Goal: Check status: Check status

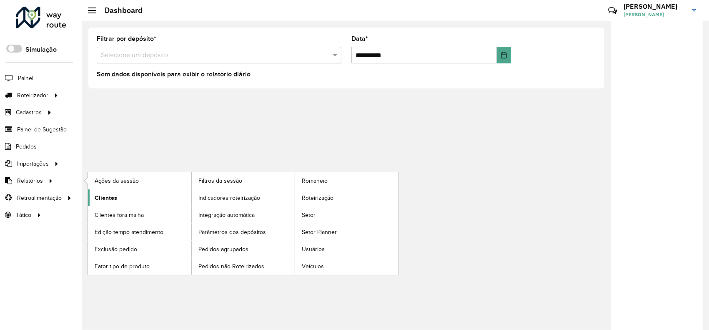
click at [119, 197] on link "Clientes" at bounding box center [139, 197] width 103 height 17
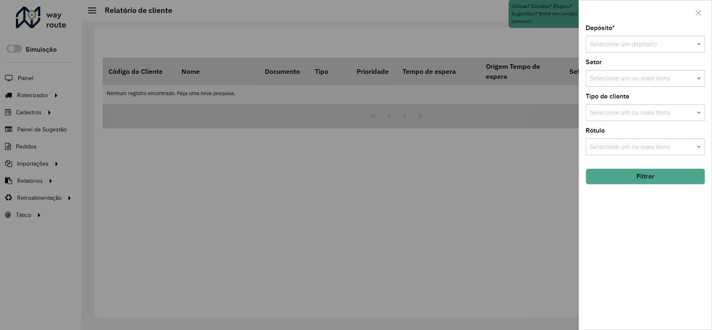
click at [607, 46] on input "text" at bounding box center [637, 45] width 94 height 10
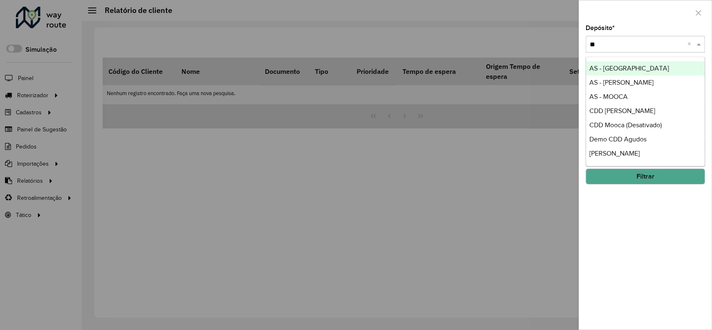
type input "***"
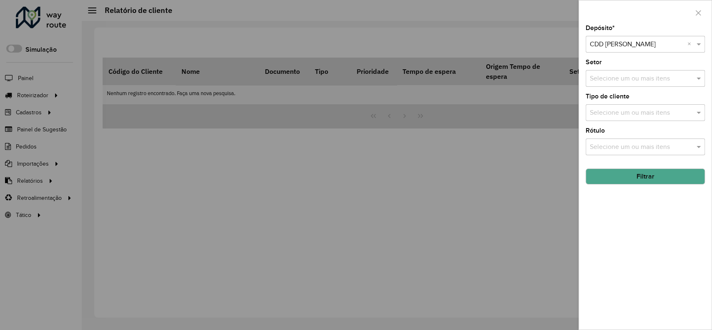
click at [648, 176] on button "Filtrar" at bounding box center [645, 177] width 119 height 16
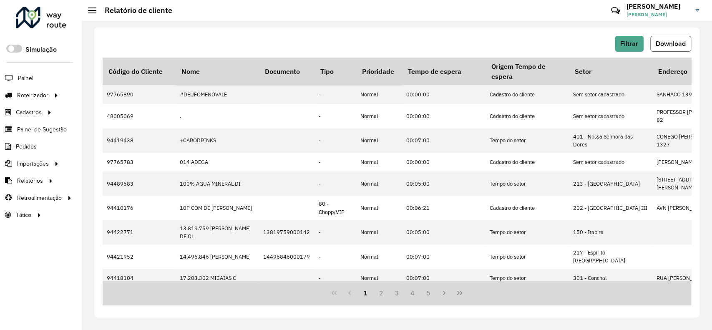
click at [682, 43] on span "Download" at bounding box center [671, 43] width 30 height 7
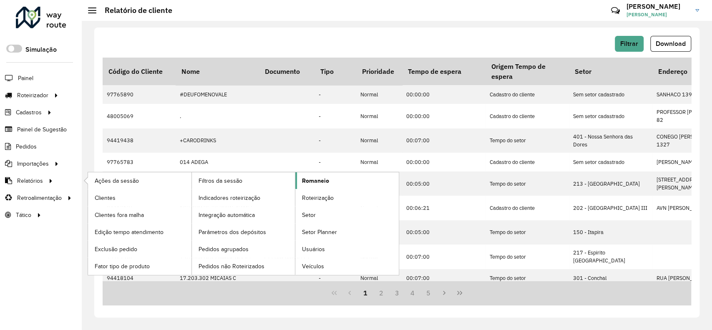
click at [322, 185] on link "Romaneio" at bounding box center [346, 180] width 103 height 17
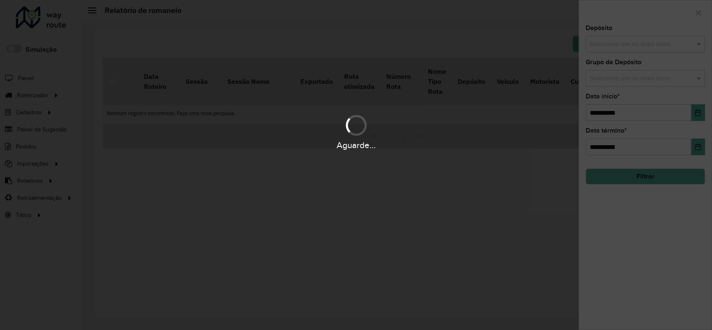
click at [631, 41] on input "text" at bounding box center [641, 45] width 107 height 10
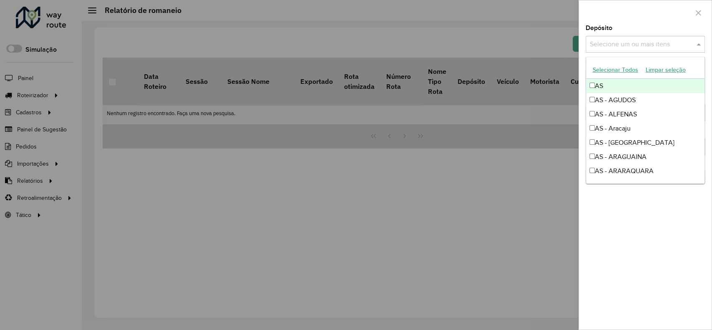
click at [630, 40] on input "text" at bounding box center [641, 45] width 107 height 10
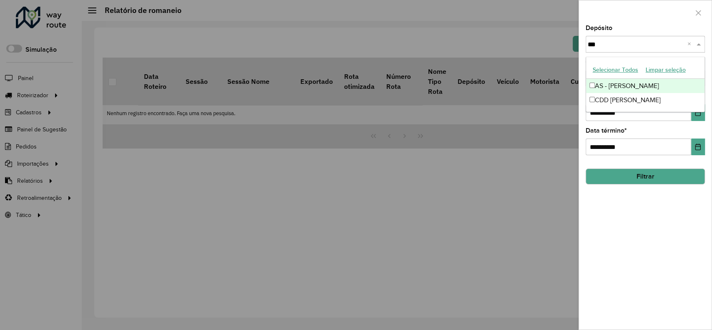
type input "****"
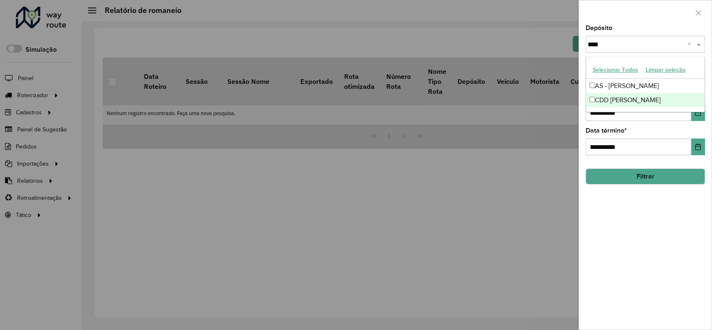
click at [621, 102] on div "CDD [PERSON_NAME]" at bounding box center [645, 100] width 118 height 14
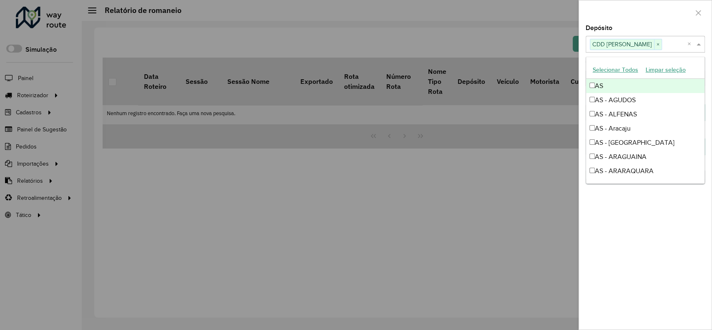
click at [627, 24] on div at bounding box center [645, 12] width 133 height 25
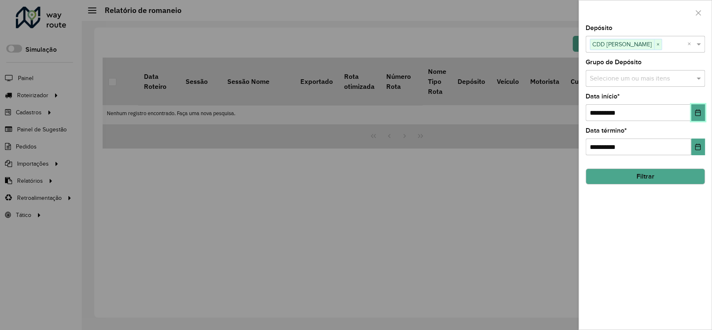
click at [696, 116] on icon "Choose Date" at bounding box center [697, 112] width 5 height 7
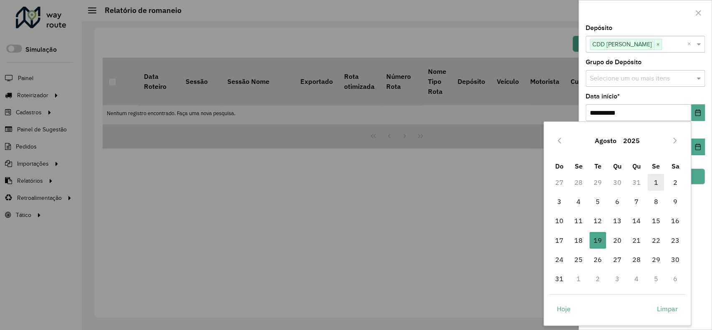
click at [653, 182] on span "1" at bounding box center [655, 182] width 17 height 17
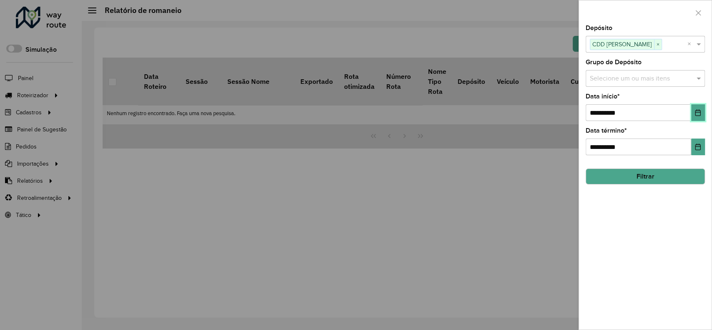
drag, startPoint x: 691, startPoint y: 111, endPoint x: 687, endPoint y: 117, distance: 7.3
click at [692, 111] on button "Choose Date" at bounding box center [698, 112] width 14 height 17
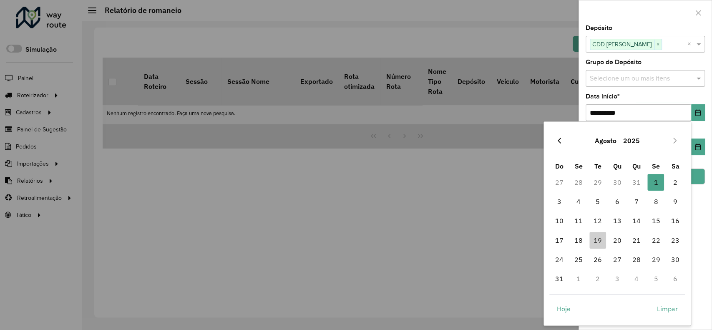
click at [560, 138] on icon "Previous Month" at bounding box center [559, 140] width 7 height 7
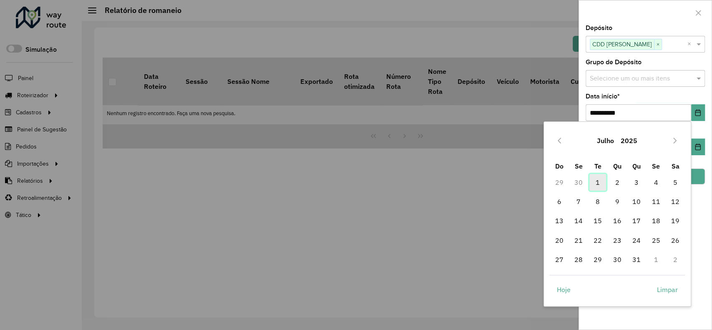
click at [604, 182] on span "1" at bounding box center [597, 182] width 17 height 17
type input "**********"
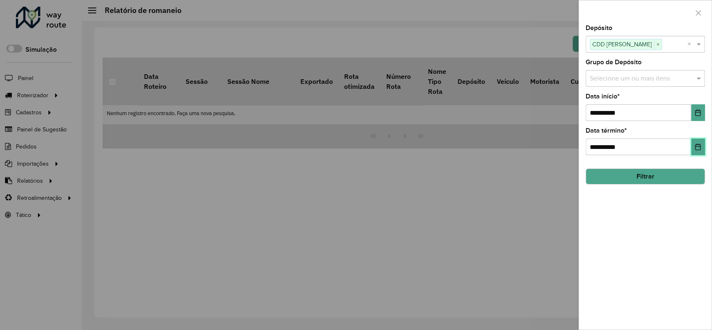
click at [694, 152] on button "Choose Date" at bounding box center [698, 146] width 14 height 17
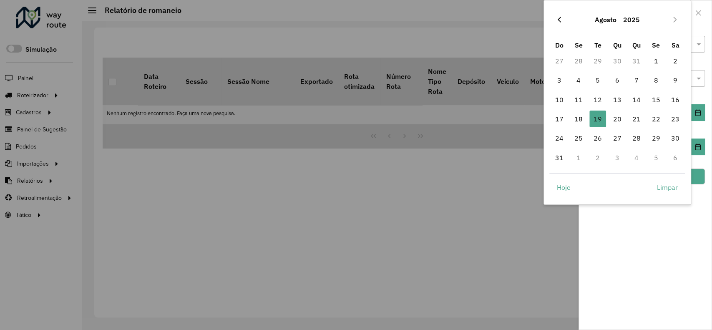
click at [558, 16] on icon "Previous Month" at bounding box center [559, 19] width 7 height 7
click at [674, 15] on button "Next Month" at bounding box center [674, 19] width 13 height 13
click at [599, 120] on span "19" at bounding box center [597, 119] width 17 height 17
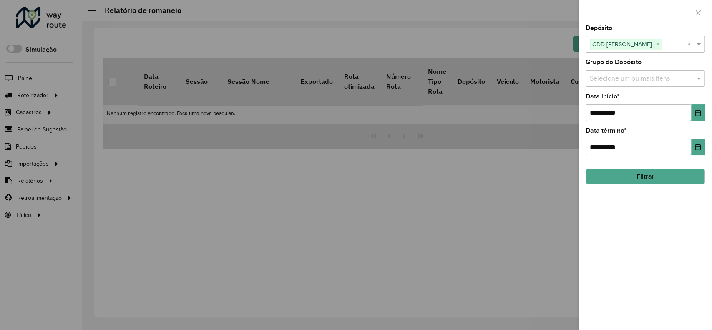
click at [667, 172] on button "Filtrar" at bounding box center [645, 177] width 119 height 16
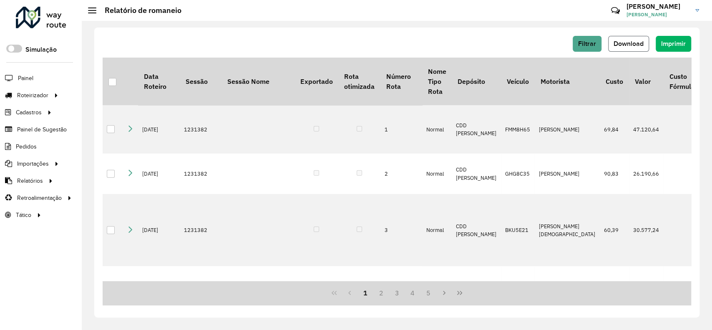
click at [643, 41] on span "Download" at bounding box center [629, 43] width 30 height 7
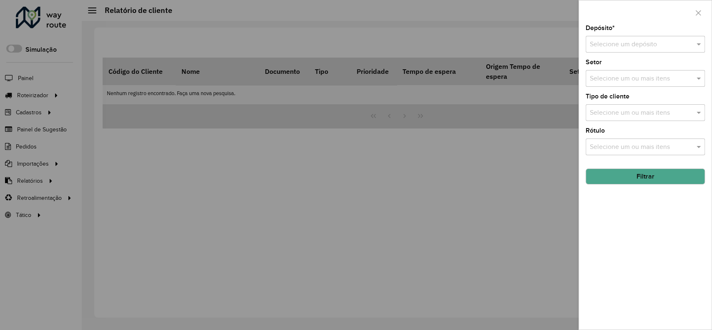
click at [60, 172] on div at bounding box center [356, 165] width 712 height 330
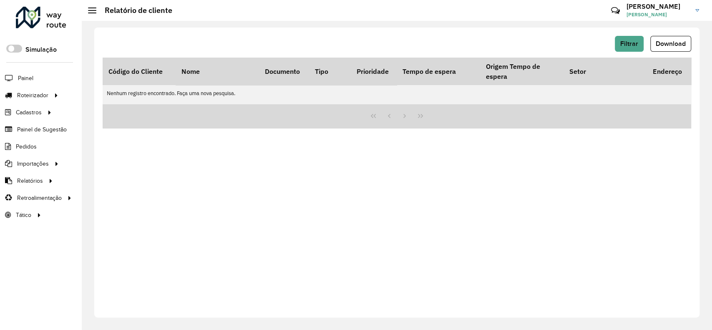
click at [40, 182] on span "Relatórios" at bounding box center [30, 180] width 26 height 9
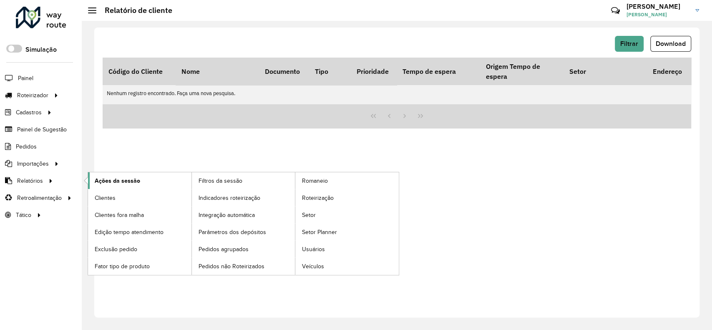
click at [127, 180] on span "Ações da sessão" at bounding box center [117, 180] width 45 height 9
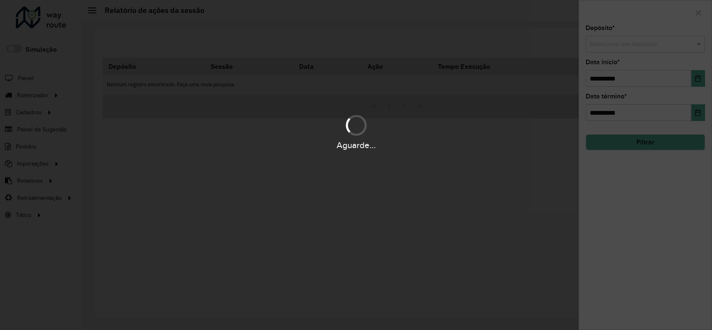
click at [628, 48] on input "text" at bounding box center [637, 45] width 94 height 10
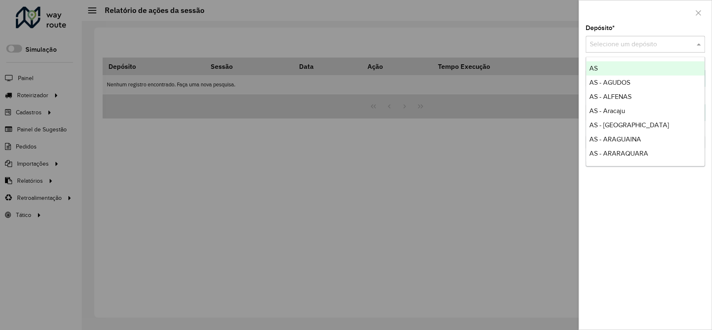
click at [631, 43] on input "text" at bounding box center [637, 45] width 94 height 10
type input "****"
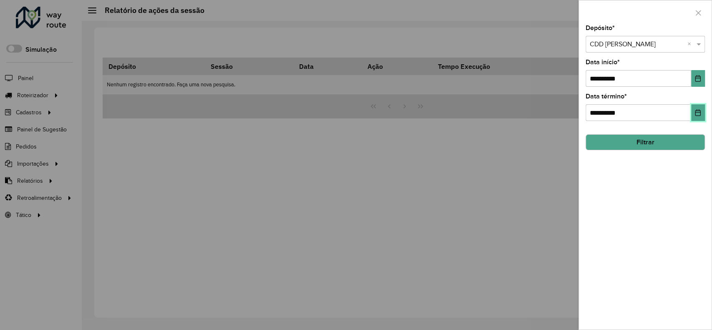
click at [699, 109] on icon "Choose Date" at bounding box center [697, 112] width 7 height 7
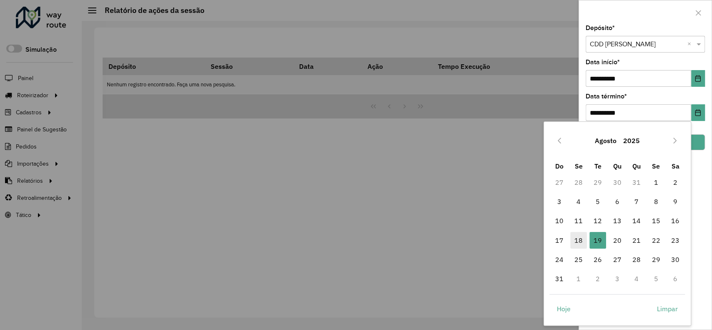
drag, startPoint x: 577, startPoint y: 239, endPoint x: 583, endPoint y: 239, distance: 5.4
click at [577, 239] on span "18" at bounding box center [578, 240] width 17 height 17
type input "**********"
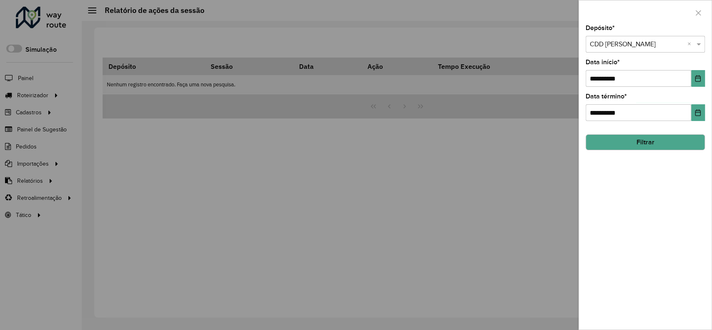
click at [641, 148] on button "Filtrar" at bounding box center [645, 142] width 119 height 16
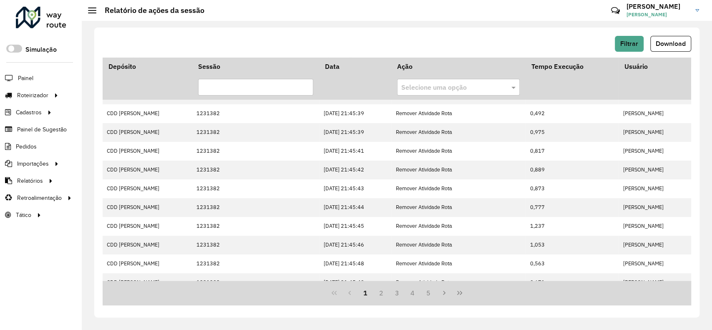
scroll to position [194, 0]
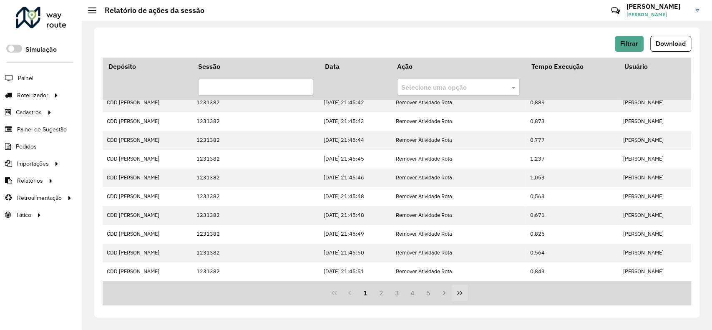
click at [465, 294] on button "Last Page" at bounding box center [460, 293] width 16 height 16
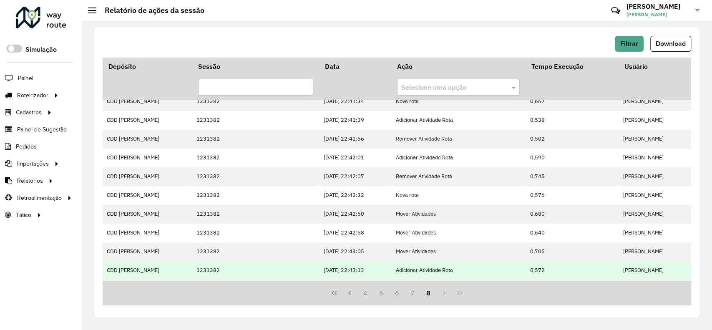
scroll to position [119, 0]
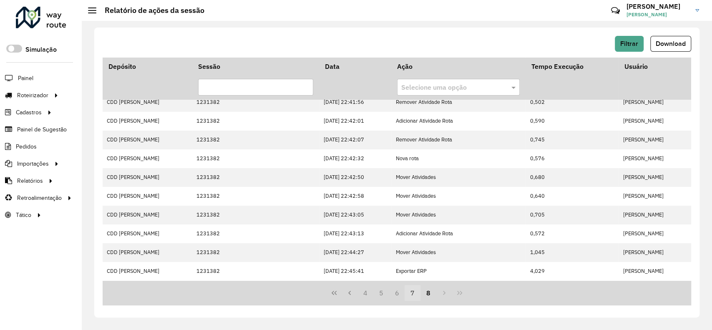
click at [415, 291] on button "7" at bounding box center [413, 293] width 16 height 16
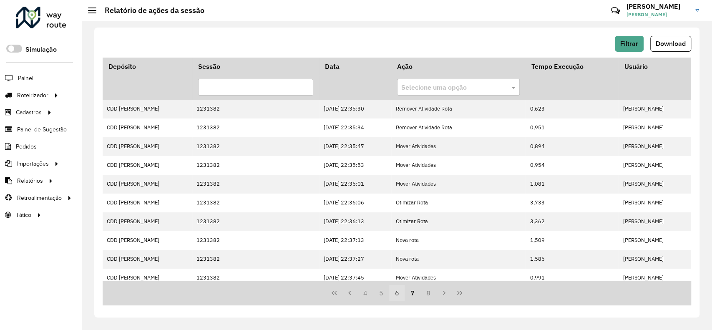
click at [395, 292] on button "6" at bounding box center [397, 293] width 16 height 16
click at [375, 294] on button "5" at bounding box center [381, 293] width 16 height 16
click at [358, 293] on button "3" at bounding box center [365, 293] width 16 height 16
click at [621, 43] on span "Filtrar" at bounding box center [629, 43] width 18 height 7
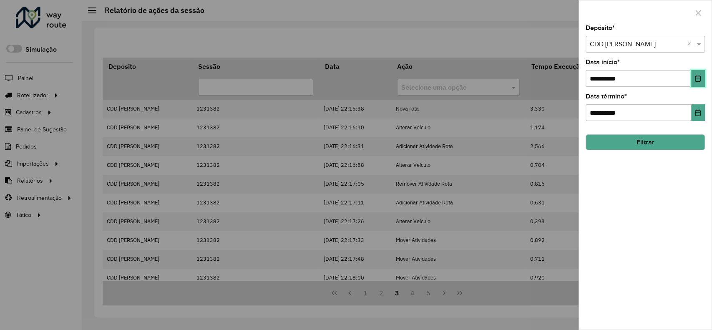
click at [699, 84] on button "Choose Date" at bounding box center [698, 78] width 14 height 17
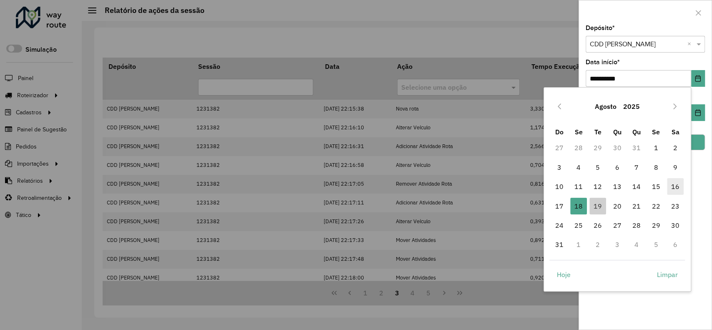
click at [682, 187] on span "16" at bounding box center [675, 186] width 17 height 17
type input "**********"
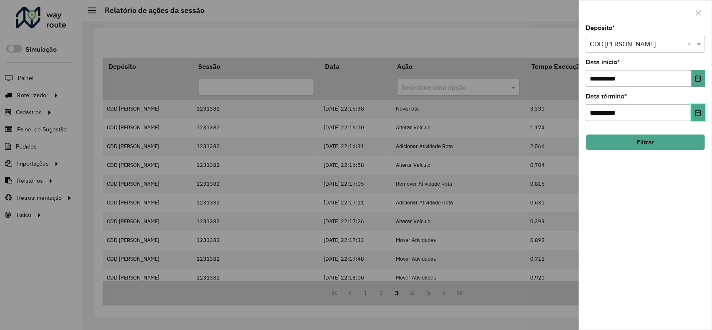
click at [701, 108] on button "Choose Date" at bounding box center [698, 112] width 14 height 17
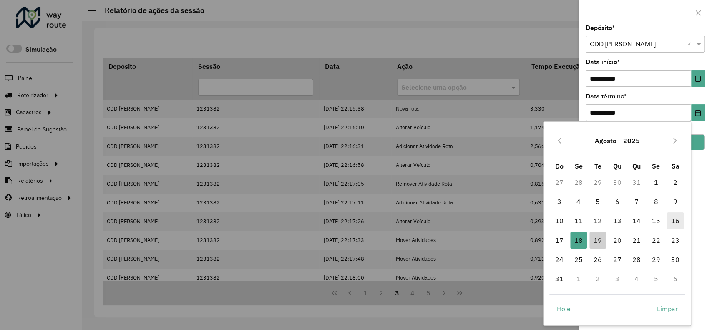
click at [679, 218] on span "16" at bounding box center [675, 220] width 17 height 17
type input "**********"
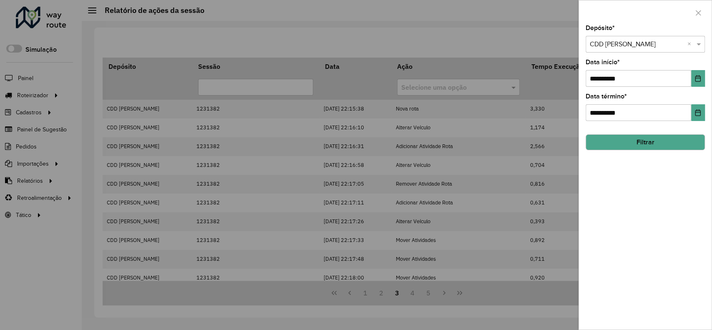
click at [683, 145] on button "Filtrar" at bounding box center [645, 142] width 119 height 16
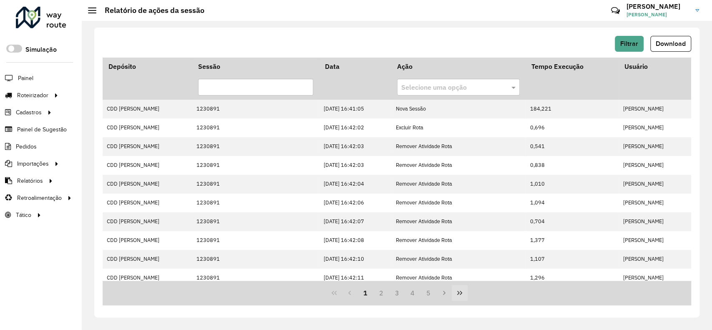
click at [459, 292] on icon "Last Page" at bounding box center [459, 293] width 5 height 4
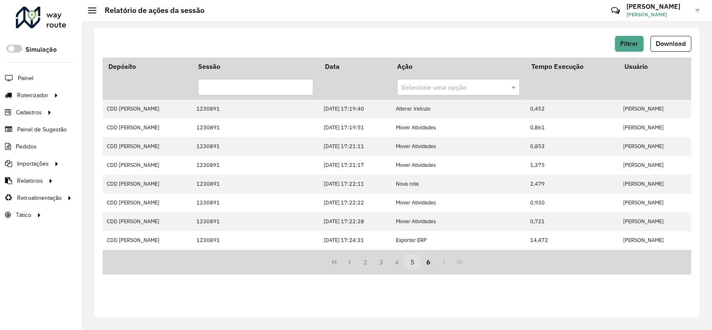
click at [411, 260] on button "5" at bounding box center [413, 262] width 16 height 16
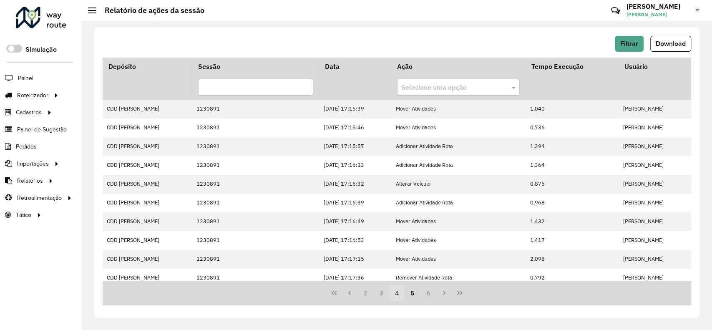
click at [400, 297] on button "4" at bounding box center [397, 293] width 16 height 16
click at [384, 295] on button "3" at bounding box center [381, 293] width 16 height 16
click at [370, 295] on button "1" at bounding box center [365, 293] width 16 height 16
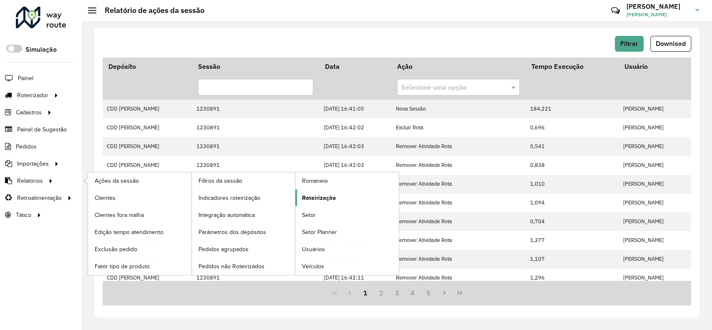
click at [325, 195] on span "Roteirização" at bounding box center [319, 198] width 34 height 9
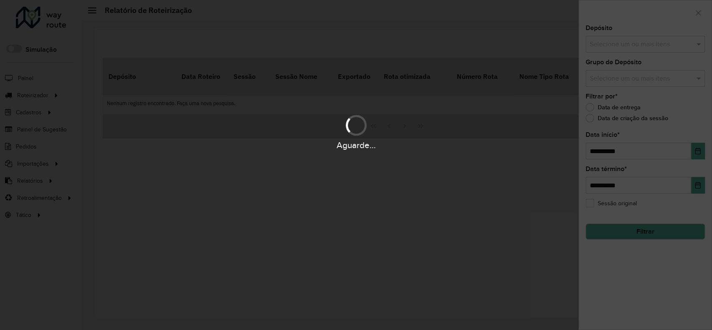
click at [637, 47] on div "Aguarde..." at bounding box center [356, 165] width 712 height 330
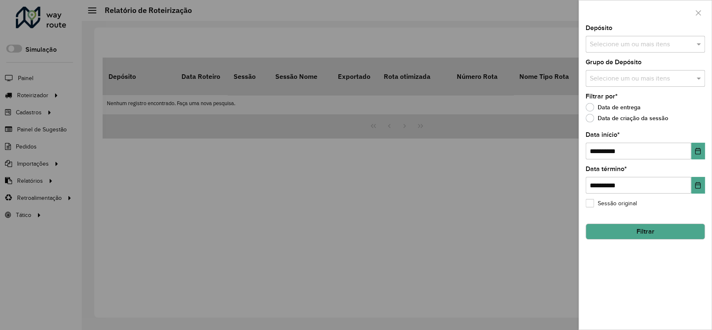
click at [637, 47] on input "text" at bounding box center [641, 45] width 107 height 10
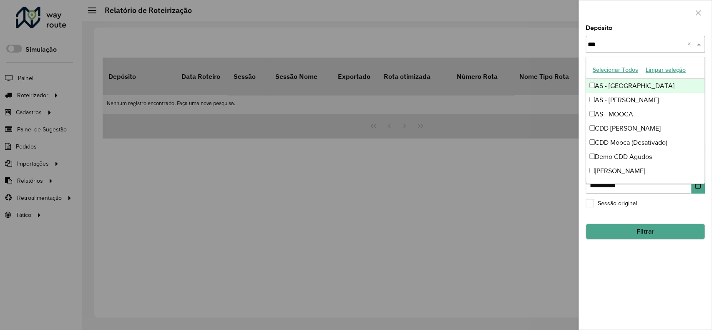
type input "****"
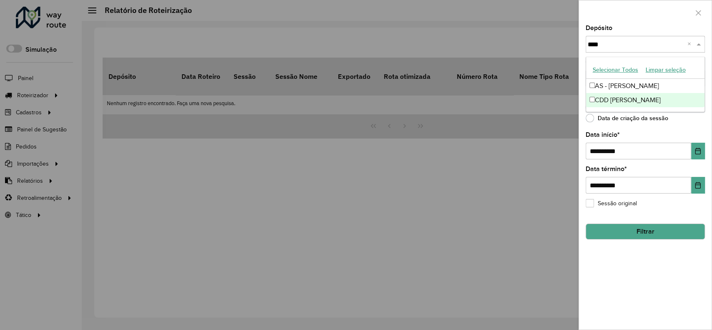
click at [646, 92] on div "AS - MOGI MIRIM" at bounding box center [645, 86] width 118 height 14
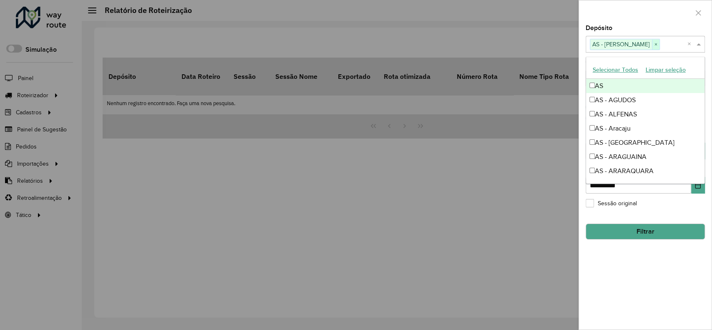
click at [660, 44] on input "text" at bounding box center [674, 45] width 28 height 10
click at [652, 44] on span "×" at bounding box center [656, 45] width 8 height 10
type input "****"
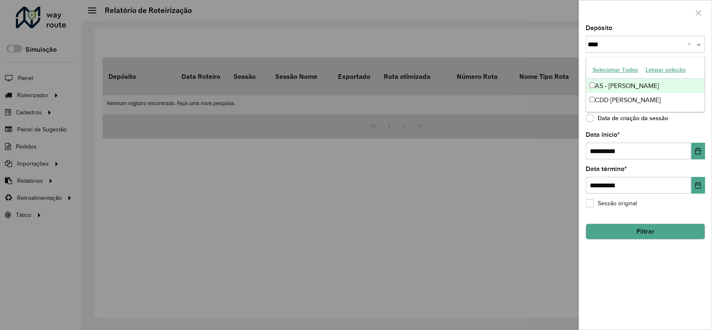
click at [623, 96] on div "CDD [PERSON_NAME]" at bounding box center [645, 100] width 118 height 14
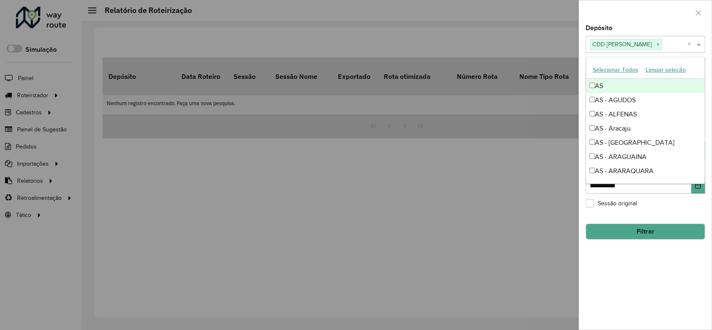
click at [628, 15] on div at bounding box center [645, 12] width 133 height 25
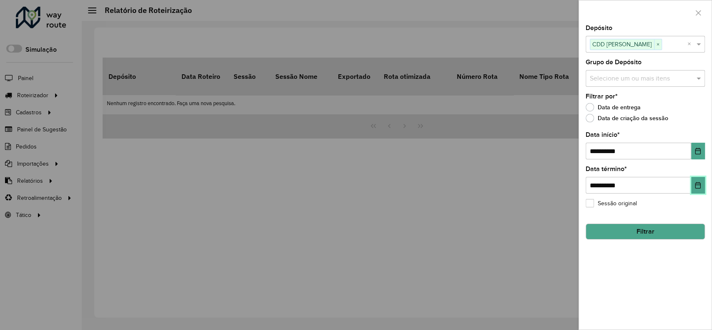
click at [704, 187] on button "Choose Date" at bounding box center [698, 185] width 14 height 17
drag, startPoint x: 652, startPoint y: 266, endPoint x: 691, endPoint y: 179, distance: 94.8
click at [653, 266] on div "**********" at bounding box center [645, 177] width 133 height 304
click at [701, 153] on button "Choose Date" at bounding box center [698, 151] width 14 height 17
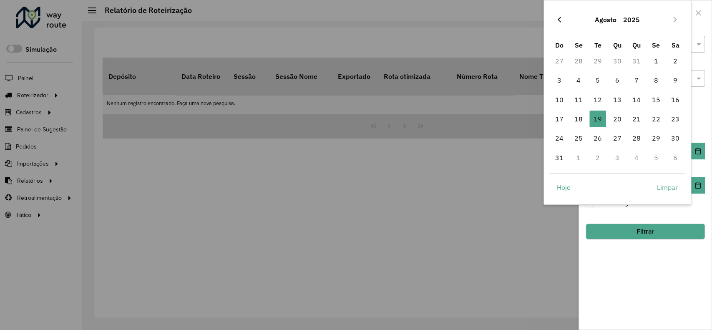
click at [556, 15] on button "Previous Month" at bounding box center [559, 19] width 13 height 13
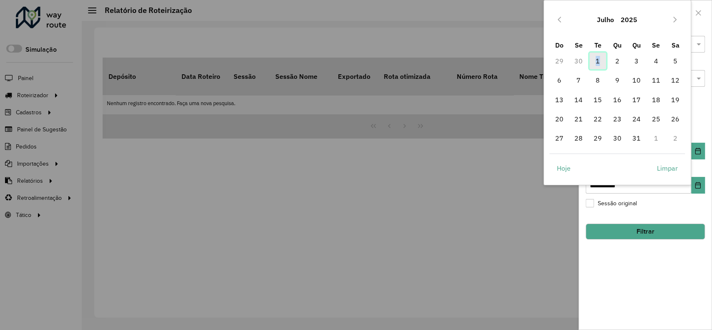
click at [598, 60] on span "1" at bounding box center [597, 61] width 17 height 17
type input "**********"
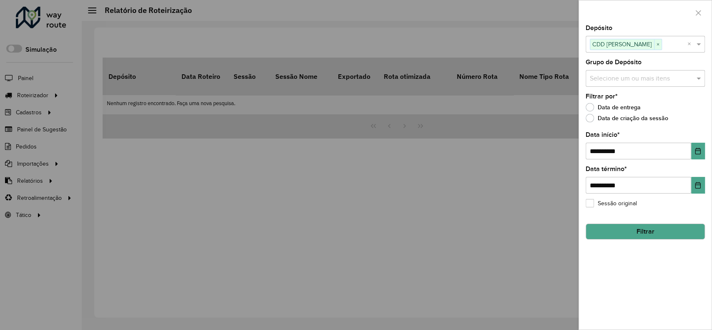
click at [624, 229] on button "Filtrar" at bounding box center [645, 232] width 119 height 16
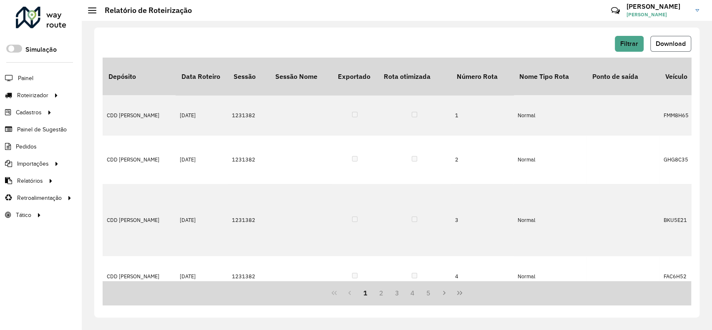
click at [667, 43] on span "Download" at bounding box center [671, 43] width 30 height 7
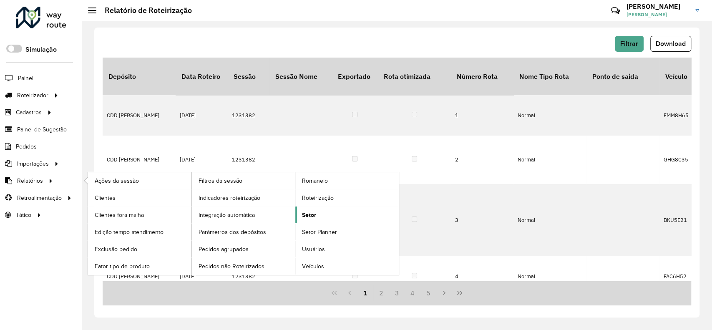
click at [317, 211] on link "Setor" at bounding box center [346, 214] width 103 height 17
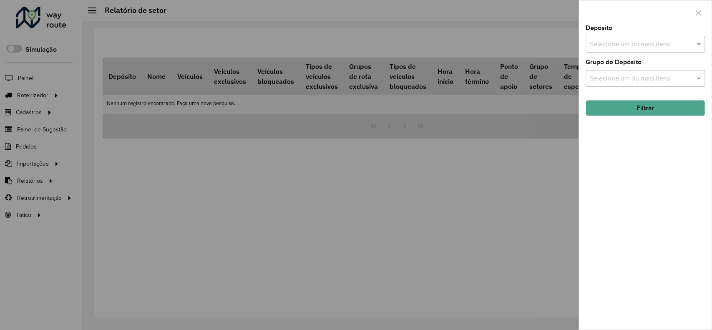
click at [620, 40] on input "text" at bounding box center [641, 45] width 107 height 10
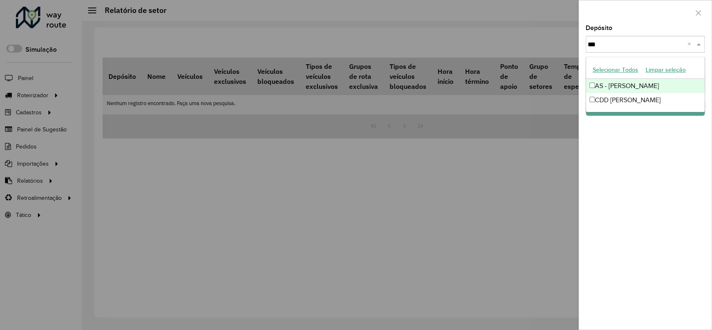
type input "****"
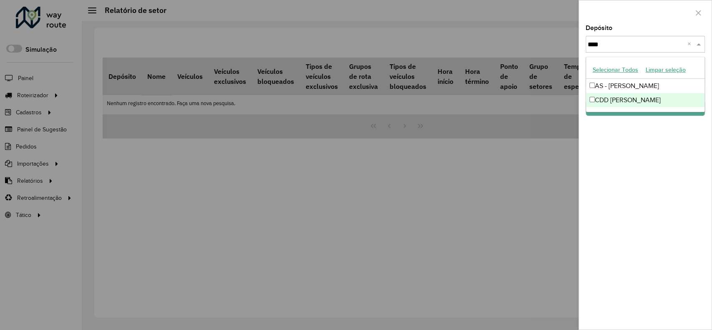
click at [619, 99] on div "CDD [PERSON_NAME]" at bounding box center [645, 100] width 118 height 14
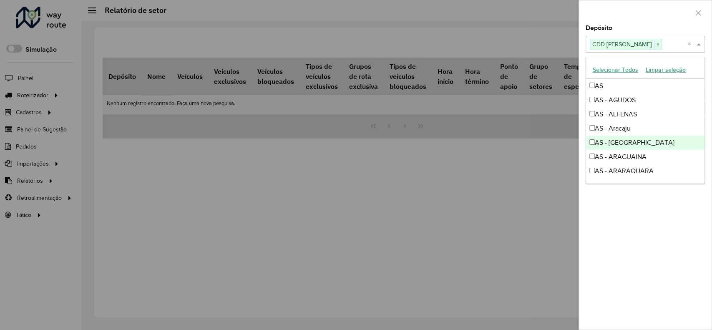
click at [617, 146] on div "AS - Araçatuba" at bounding box center [645, 143] width 118 height 14
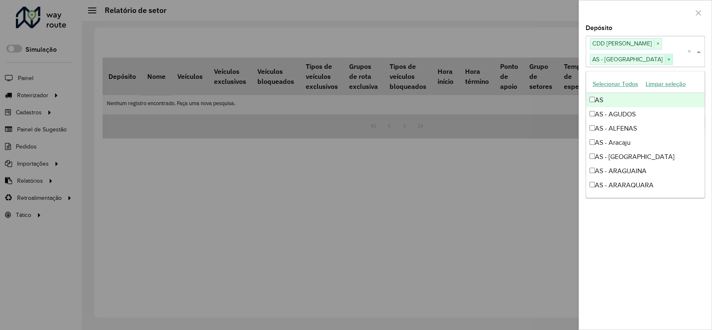
click at [665, 58] on span "×" at bounding box center [669, 60] width 8 height 10
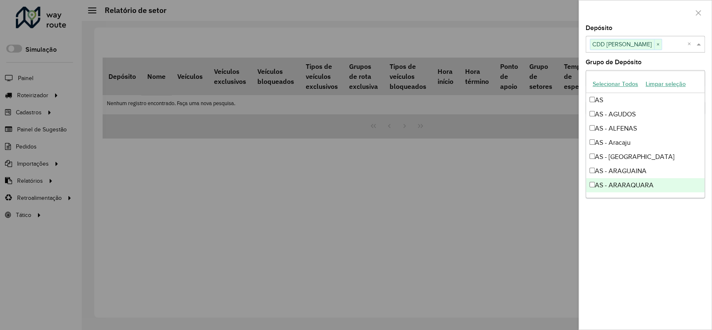
click at [634, 250] on div "Depósito Selecione um ou mais itens CDD Mogi Mirim × × Grupo de Depósito Seleci…" at bounding box center [645, 177] width 133 height 304
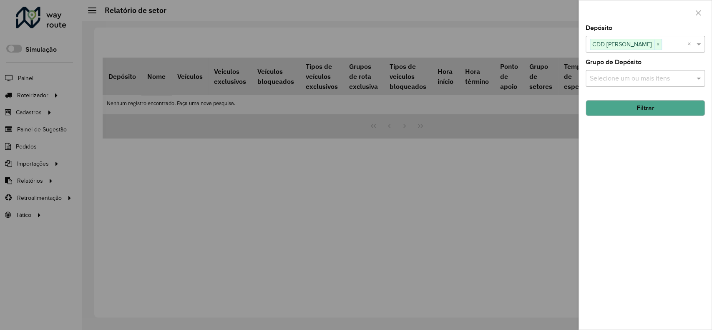
click at [625, 115] on button "Filtrar" at bounding box center [645, 108] width 119 height 16
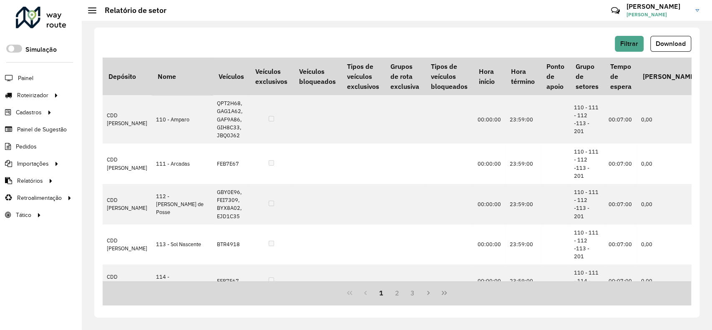
click at [670, 46] on span "Download" at bounding box center [671, 43] width 30 height 7
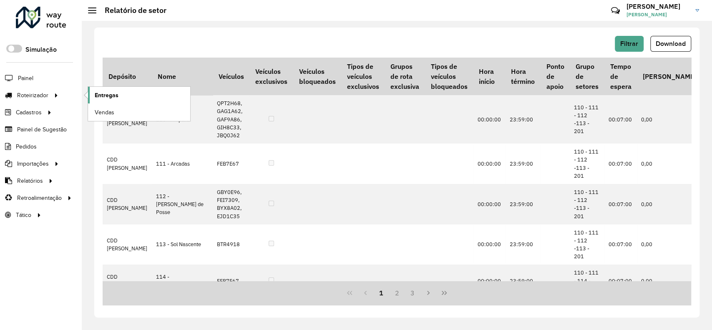
click at [129, 93] on link "Entregas" at bounding box center [139, 95] width 102 height 17
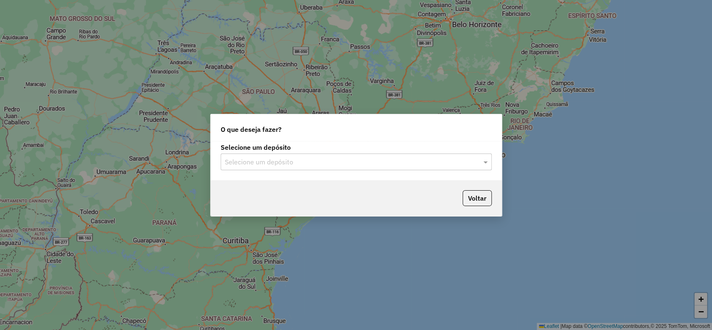
drag, startPoint x: 299, startPoint y: 164, endPoint x: 297, endPoint y: 160, distance: 4.9
click at [298, 163] on input "text" at bounding box center [348, 162] width 246 height 10
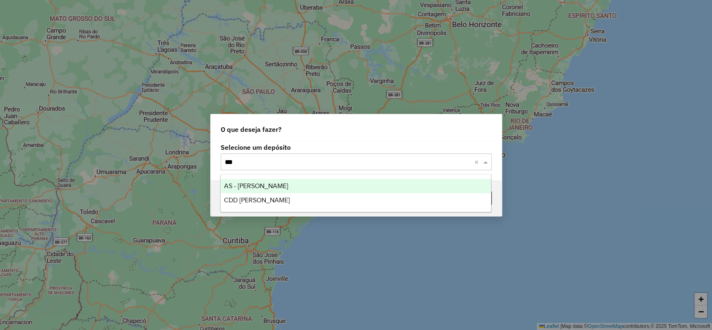
type input "****"
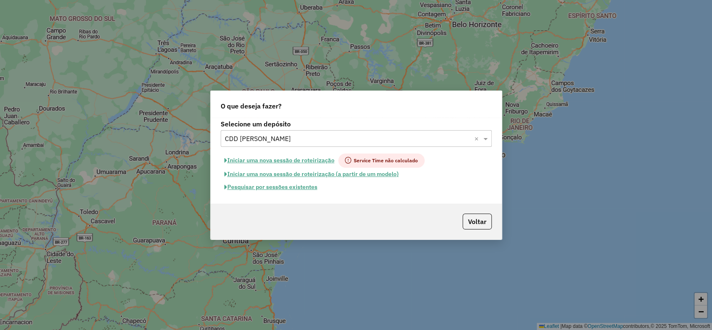
click at [314, 189] on button "Pesquisar por sessões existentes" at bounding box center [271, 187] width 101 height 13
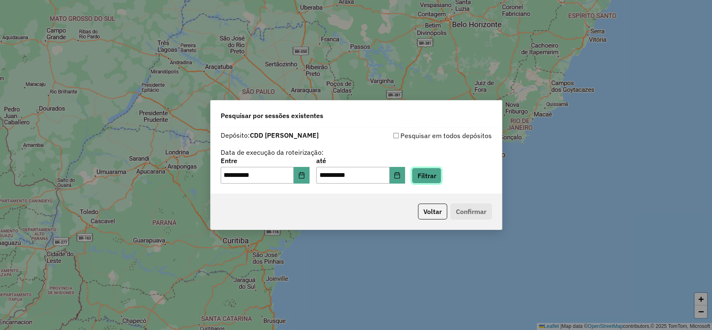
click at [427, 178] on button "Filtrar" at bounding box center [427, 176] width 30 height 16
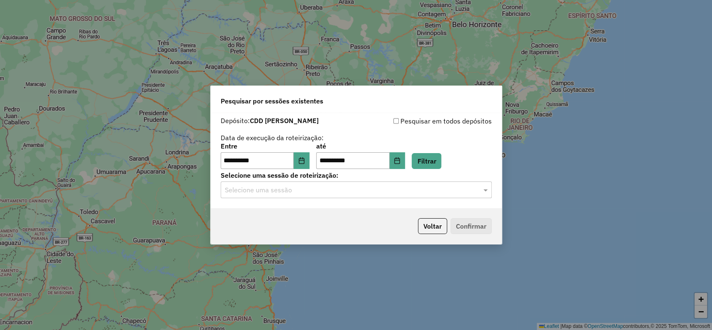
click at [285, 193] on input "text" at bounding box center [348, 190] width 246 height 10
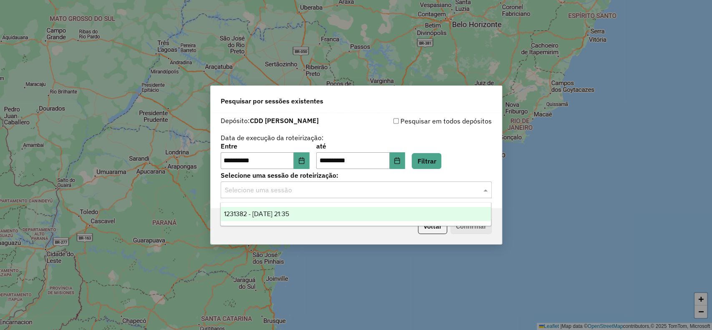
drag, startPoint x: 292, startPoint y: 214, endPoint x: 322, endPoint y: 214, distance: 30.0
click at [289, 214] on span "1231382 - 19/08/2025 21:35" at bounding box center [256, 213] width 65 height 7
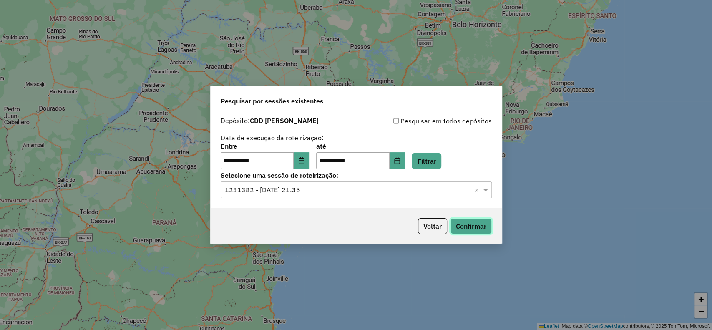
click at [463, 224] on button "Confirmar" at bounding box center [470, 226] width 41 height 16
click at [400, 159] on icon "Choose Date" at bounding box center [397, 160] width 7 height 7
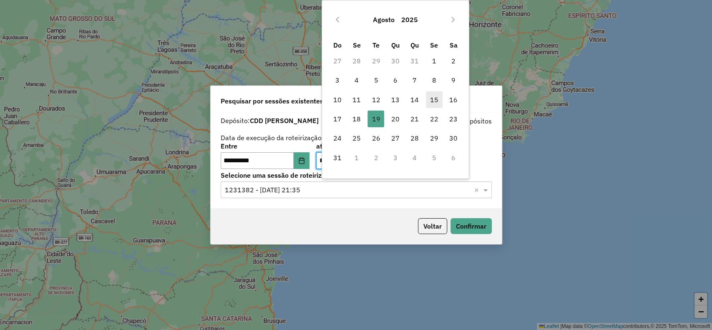
click at [435, 99] on span "15" at bounding box center [434, 99] width 17 height 17
type input "**********"
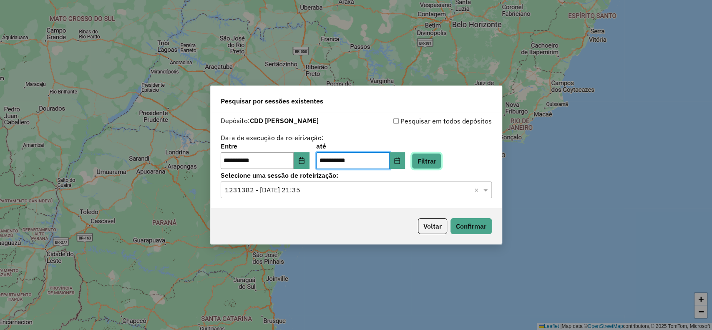
click at [440, 160] on button "Filtrar" at bounding box center [427, 161] width 30 height 16
drag, startPoint x: 288, startPoint y: 193, endPoint x: 292, endPoint y: 197, distance: 5.3
click at [288, 193] on input "text" at bounding box center [348, 190] width 246 height 10
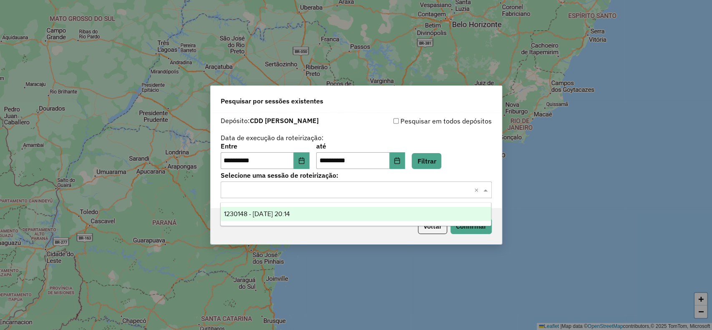
click at [308, 216] on div "1230148 - 15/08/2025 20:14" at bounding box center [356, 214] width 270 height 14
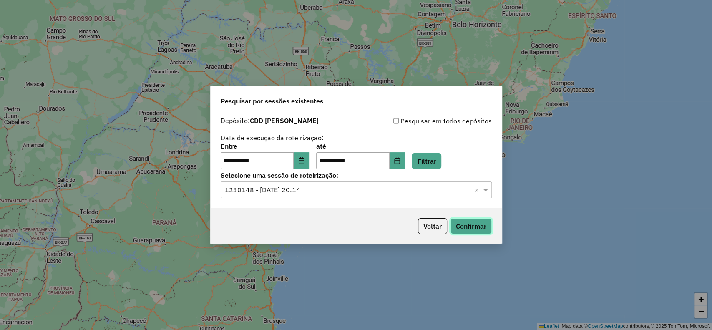
click at [468, 229] on button "Confirmar" at bounding box center [470, 226] width 41 height 16
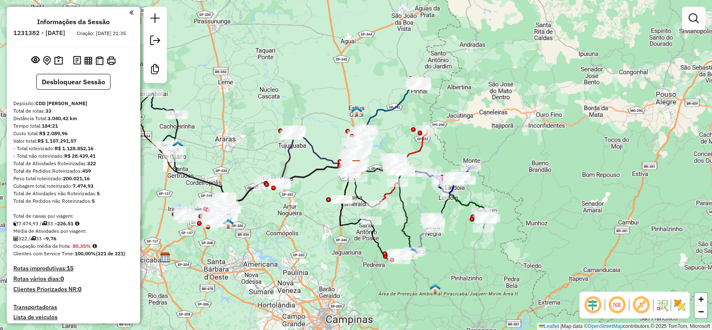
scroll to position [1083, 0]
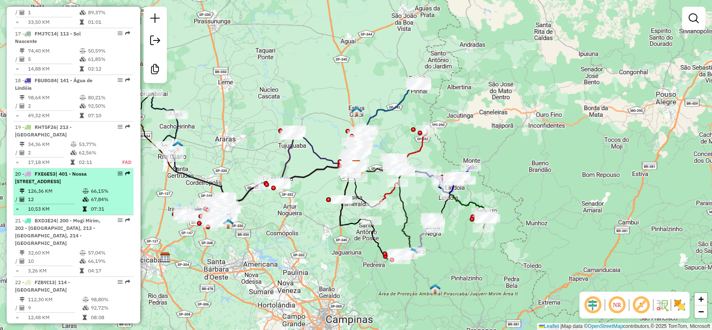
click at [66, 176] on div "20 - FXE6E53 | 401 - Nossa Senhora das Dores, 403 - Limeira, 408 - Eulalia, 900…" at bounding box center [59, 177] width 88 height 15
select select "**********"
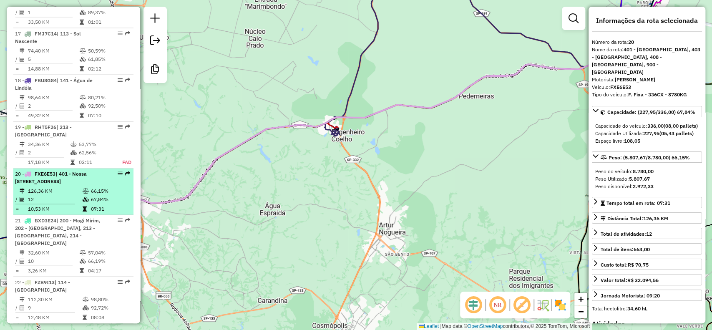
click at [65, 181] on span "| 401 - Nossa Senhora das Dores, 403 - Limeira, 408 - Eulalia, 900 - Centro Lim…" at bounding box center [51, 178] width 72 height 14
click at [58, 187] on td "126,36 KM" at bounding box center [55, 191] width 55 height 8
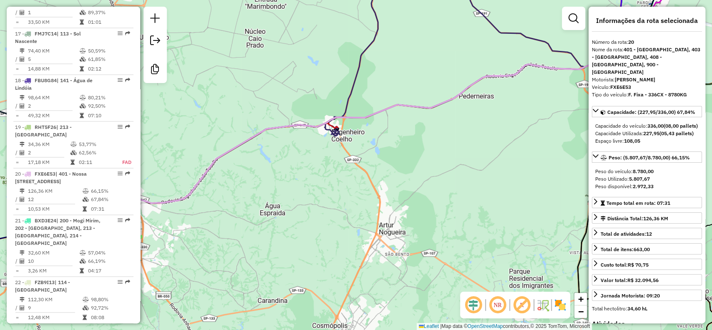
click at [558, 305] on img at bounding box center [559, 304] width 13 height 13
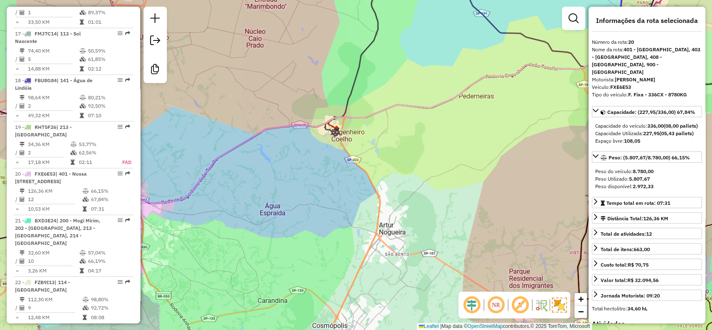
click at [468, 306] on em at bounding box center [472, 305] width 20 height 20
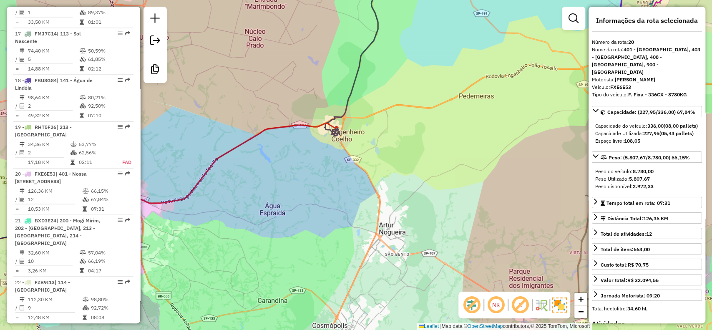
click at [521, 305] on em at bounding box center [520, 305] width 20 height 20
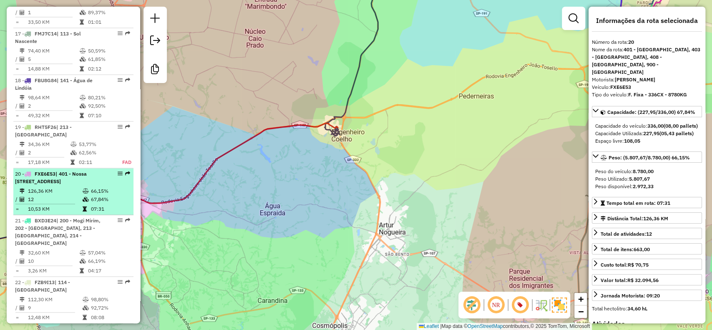
click at [28, 187] on td "126,36 KM" at bounding box center [55, 191] width 55 height 8
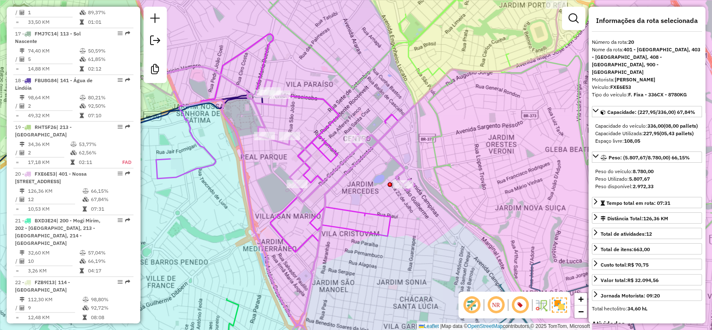
click at [312, 46] on icon at bounding box center [492, 135] width 449 height 336
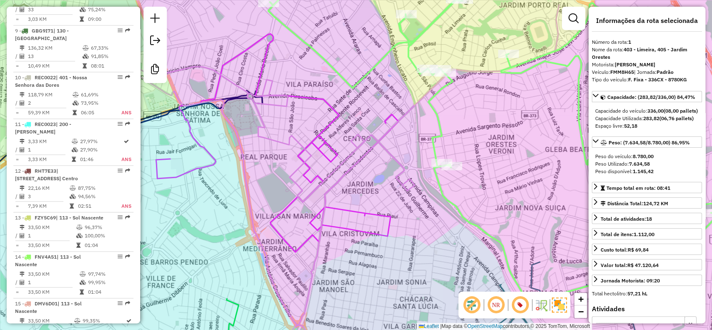
scroll to position [357, 0]
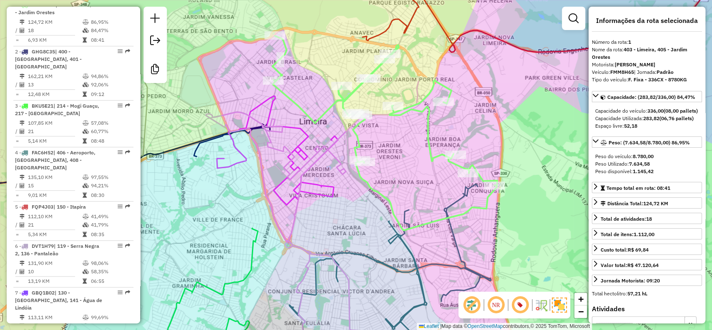
click at [302, 150] on icon at bounding box center [277, 150] width 121 height 109
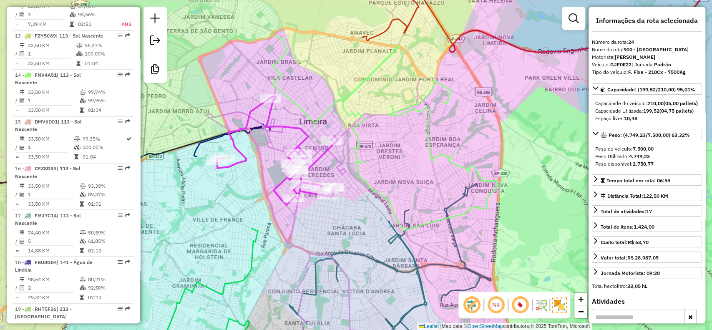
scroll to position [1445, 0]
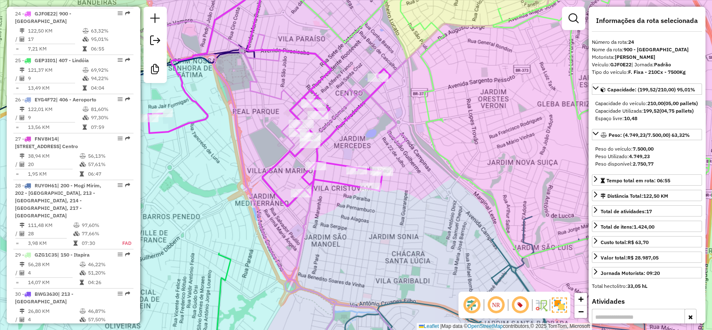
click at [282, 139] on div "Janela de atendimento Grade de atendimento Capacidade Transportadoras Veículos …" at bounding box center [356, 165] width 712 height 330
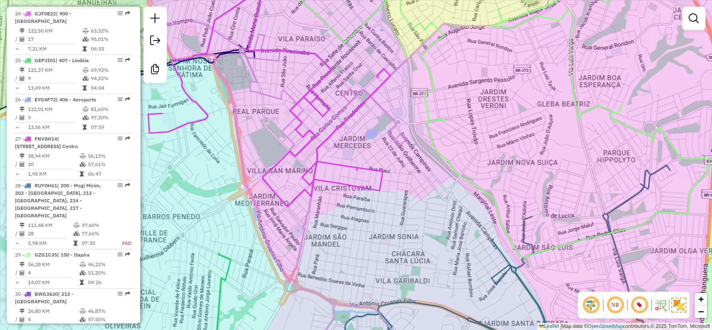
click at [283, 137] on icon at bounding box center [338, 165] width 423 height 396
select select "**********"
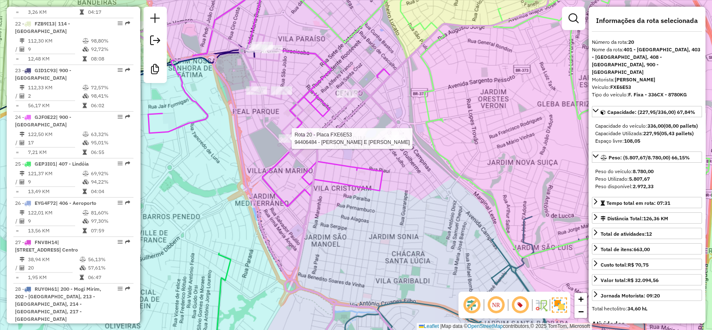
scroll to position [1235, 0]
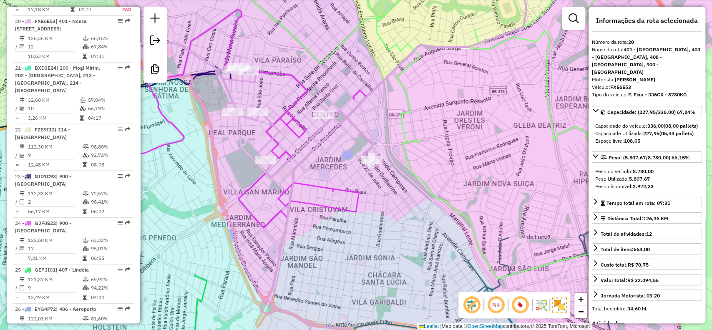
click at [355, 93] on icon at bounding box center [245, 119] width 242 height 218
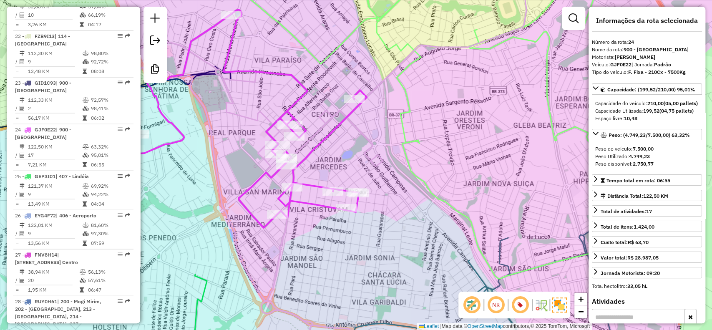
scroll to position [1445, 0]
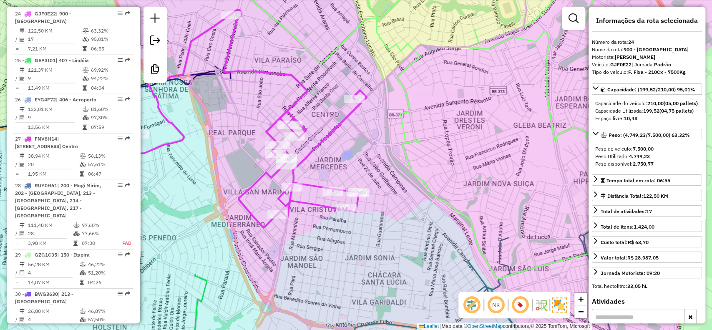
click at [298, 86] on icon at bounding box center [245, 119] width 242 height 218
click at [236, 101] on icon at bounding box center [315, 172] width 424 height 382
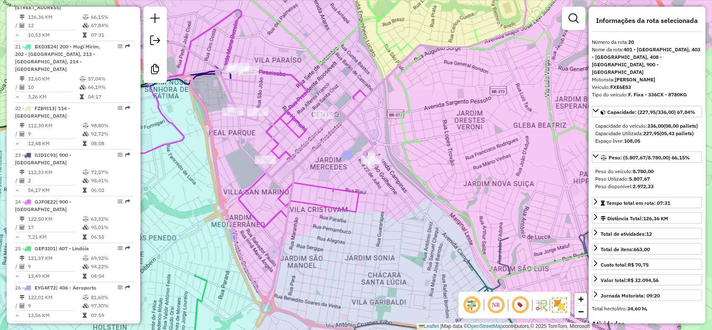
scroll to position [1235, 0]
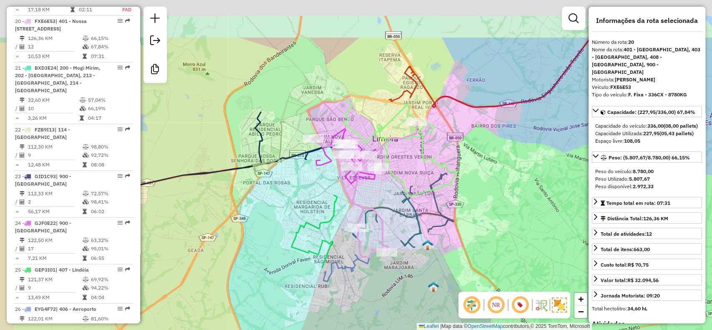
drag, startPoint x: 350, startPoint y: 234, endPoint x: 401, endPoint y: 320, distance: 99.5
click at [401, 320] on div "Janela de atendimento Grade de atendimento Capacidade Transportadoras Veículos …" at bounding box center [356, 165] width 712 height 330
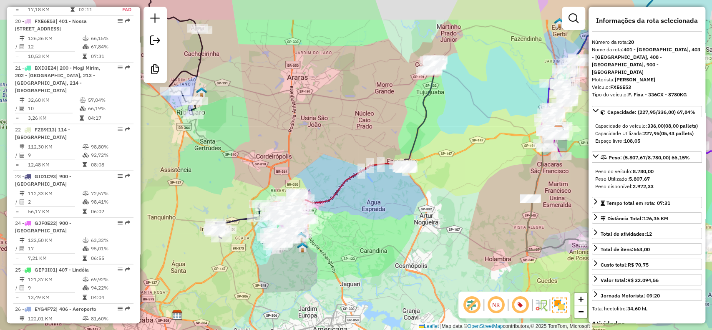
drag, startPoint x: 427, startPoint y: 224, endPoint x: 393, endPoint y: 279, distance: 63.9
click at [398, 279] on div "Janela de atendimento Grade de atendimento Capacidade Transportadoras Veículos …" at bounding box center [356, 165] width 712 height 330
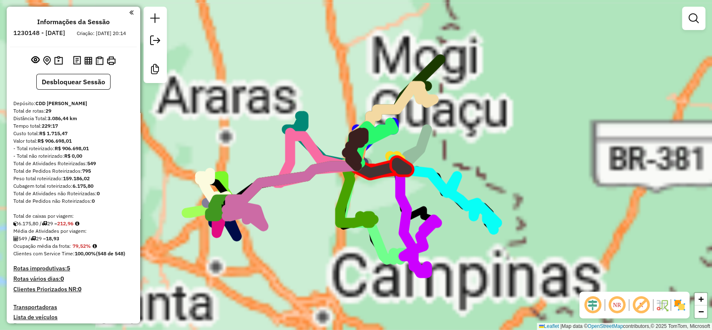
click at [594, 304] on em at bounding box center [593, 305] width 20 height 20
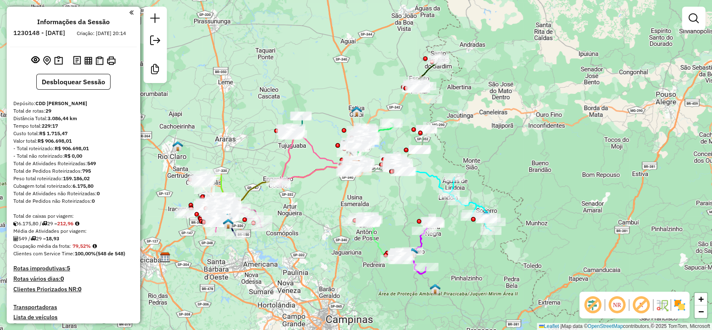
click at [644, 305] on em at bounding box center [641, 305] width 20 height 20
click at [681, 306] on img at bounding box center [679, 304] width 13 height 13
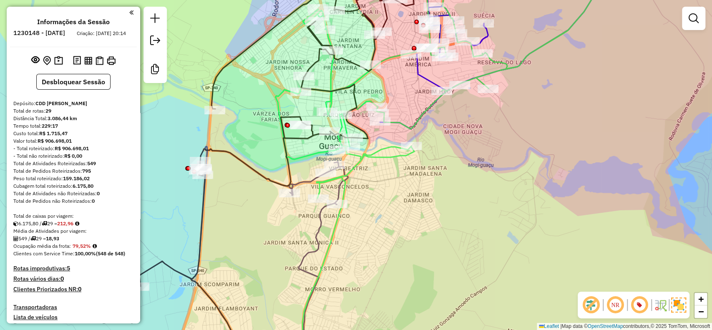
click at [337, 193] on icon at bounding box center [269, 254] width 156 height 216
select select "**********"
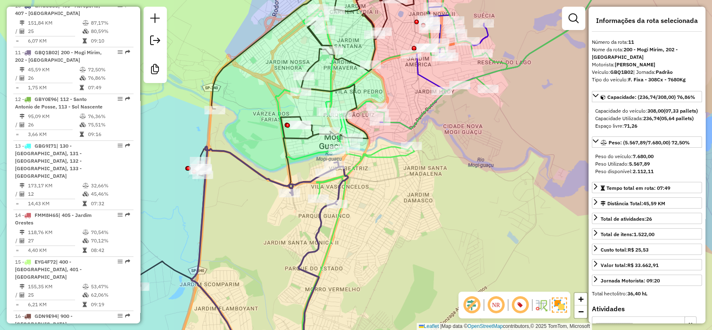
scroll to position [793, 0]
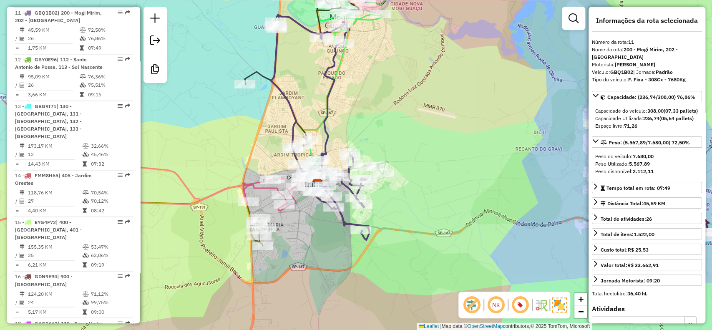
drag, startPoint x: 394, startPoint y: 125, endPoint x: 361, endPoint y: 191, distance: 73.9
click at [361, 191] on div "Janela de atendimento Grade de atendimento Capacidade Transportadoras Veículos …" at bounding box center [356, 165] width 712 height 330
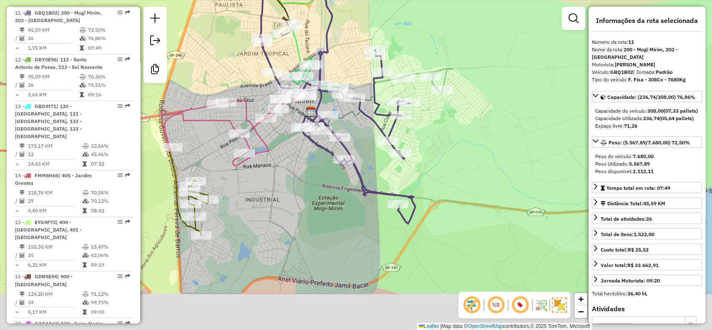
drag, startPoint x: 247, startPoint y: 282, endPoint x: 317, endPoint y: 212, distance: 99.4
click at [317, 212] on div "Janela de atendimento Grade de atendimento Capacidade Transportadoras Veículos …" at bounding box center [356, 165] width 712 height 330
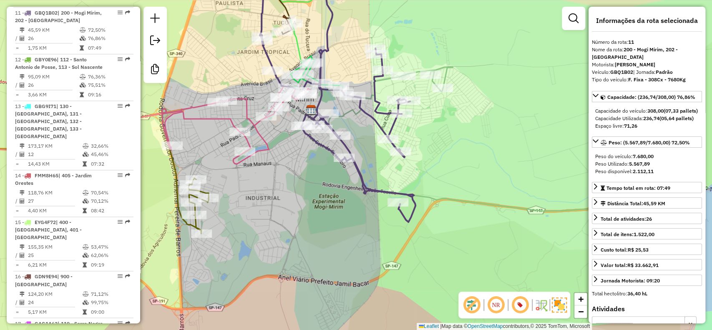
click at [379, 114] on icon at bounding box center [338, 94] width 156 height 255
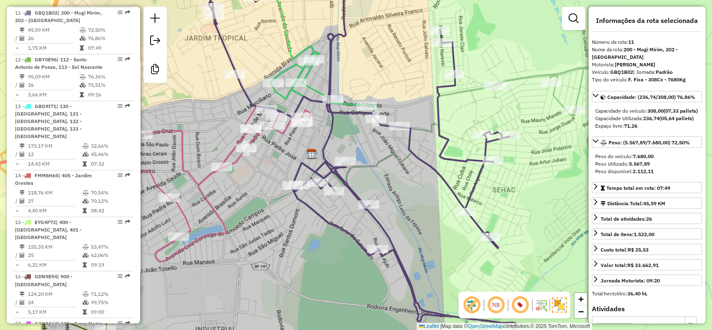
click at [315, 86] on icon at bounding box center [321, 40] width 107 height 146
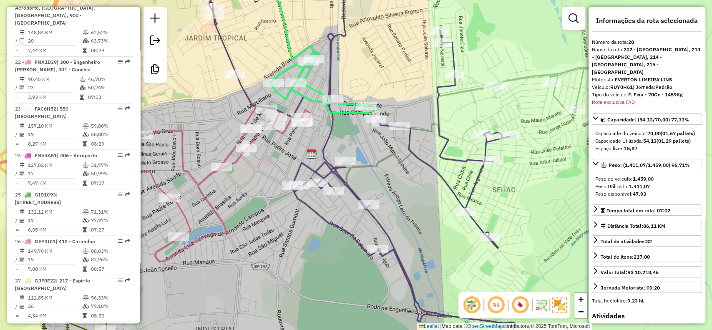
scroll to position [1438, 0]
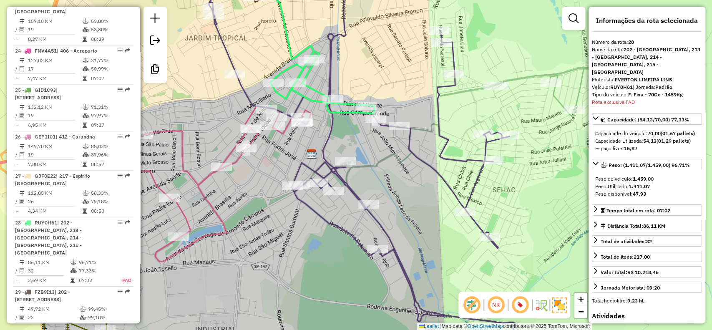
click at [324, 145] on icon at bounding box center [364, 165] width 311 height 396
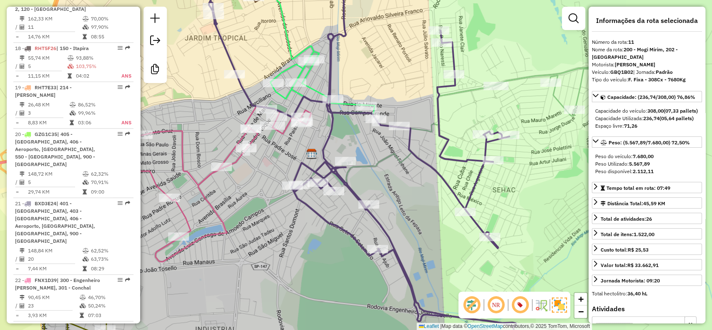
scroll to position [793, 0]
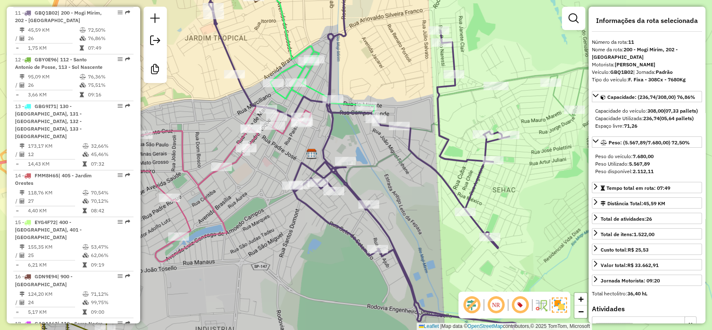
click at [234, 158] on icon at bounding box center [120, 184] width 382 height 156
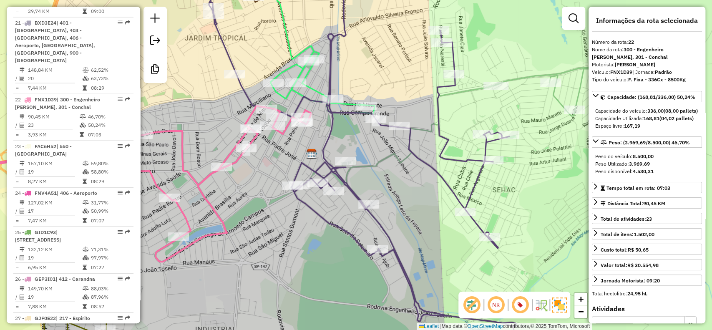
scroll to position [1351, 0]
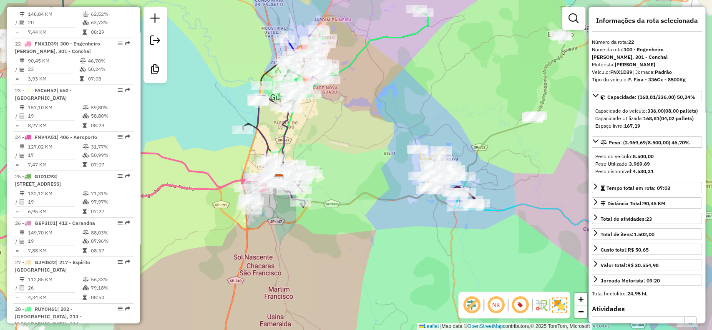
drag, startPoint x: 306, startPoint y: 125, endPoint x: 343, endPoint y: 143, distance: 40.9
click at [343, 143] on div "Janela de atendimento Grade de atendimento Capacidade Transportadoras Veículos …" at bounding box center [356, 165] width 712 height 330
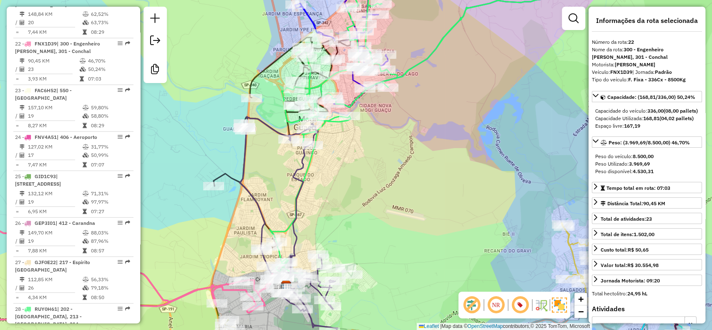
click at [232, 177] on icon at bounding box center [282, 143] width 137 height 210
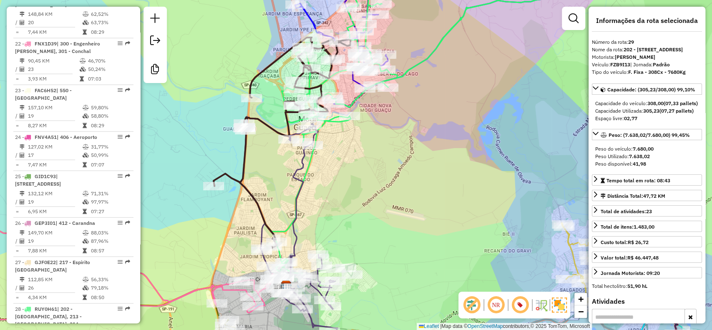
scroll to position [1438, 0]
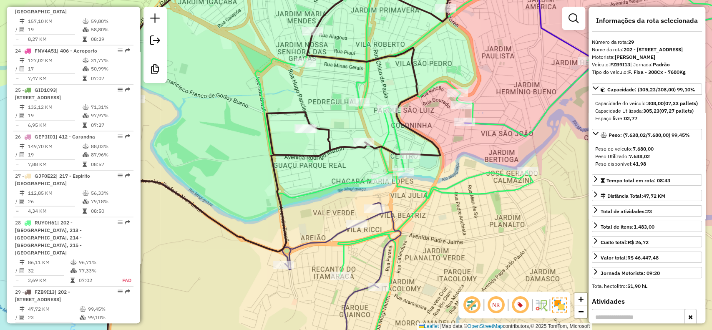
click at [284, 64] on icon at bounding box center [519, 165] width 528 height 396
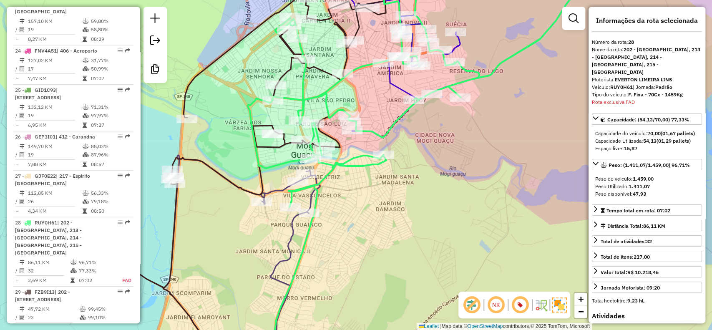
click at [454, 47] on icon at bounding box center [454, 52] width 291 height 171
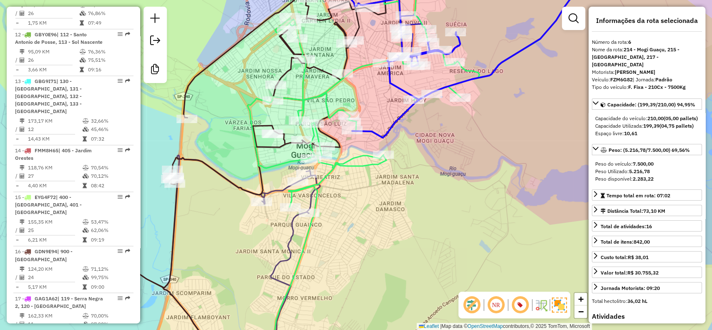
scroll to position [560, 0]
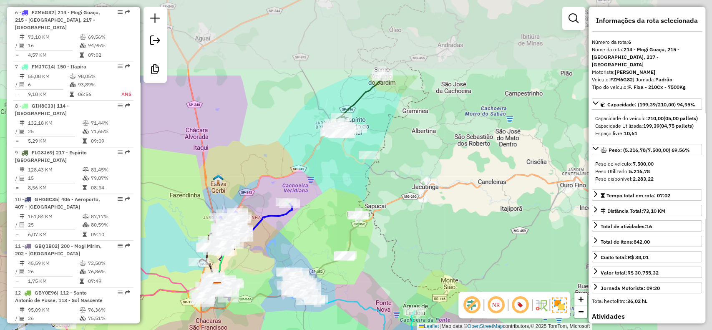
drag, startPoint x: 497, startPoint y: 70, endPoint x: 417, endPoint y: 178, distance: 134.2
click at [415, 178] on div "Janela de atendimento Grade de atendimento Capacidade Transportadoras Veículos …" at bounding box center [356, 165] width 712 height 330
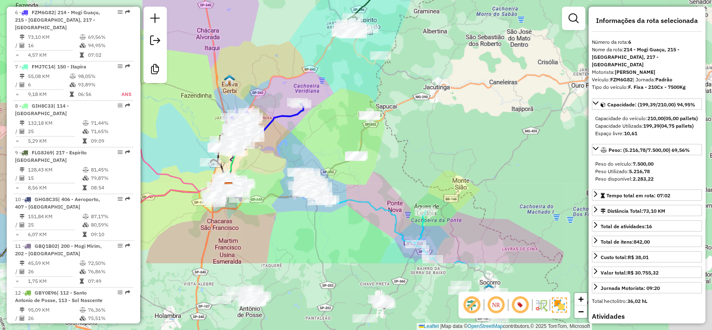
drag, startPoint x: 414, startPoint y: 93, endPoint x: 424, endPoint y: 18, distance: 75.7
click at [424, 18] on div "Janela de atendimento Grade de atendimento Capacidade Transportadoras Veículos …" at bounding box center [356, 165] width 712 height 330
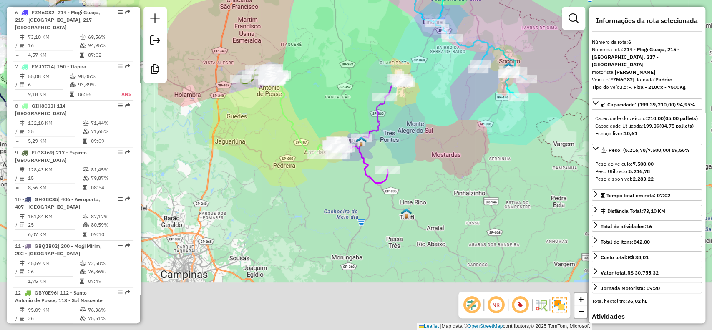
drag, startPoint x: 413, startPoint y: 252, endPoint x: 420, endPoint y: 98, distance: 154.1
click at [420, 98] on div "Janela de atendimento Grade de atendimento Capacidade Transportadoras Veículos …" at bounding box center [356, 165] width 712 height 330
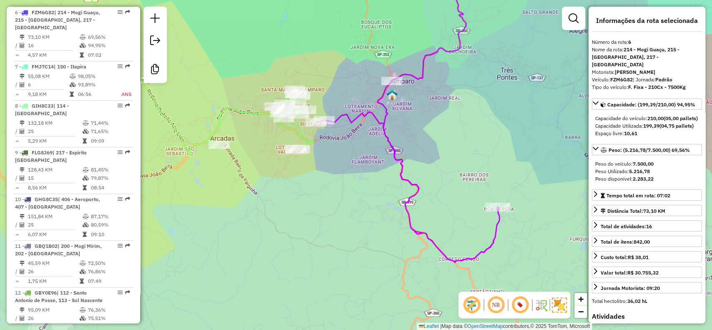
click at [297, 131] on icon at bounding box center [195, 60] width 240 height 187
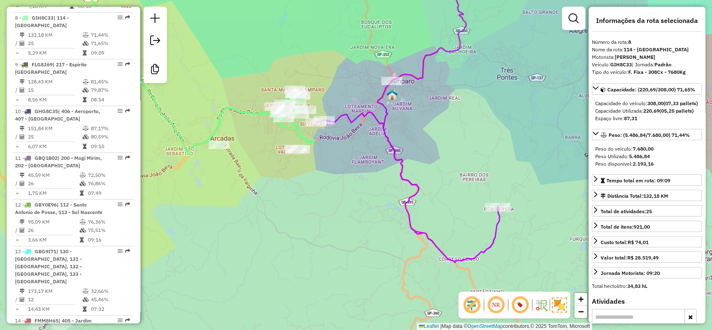
scroll to position [653, 0]
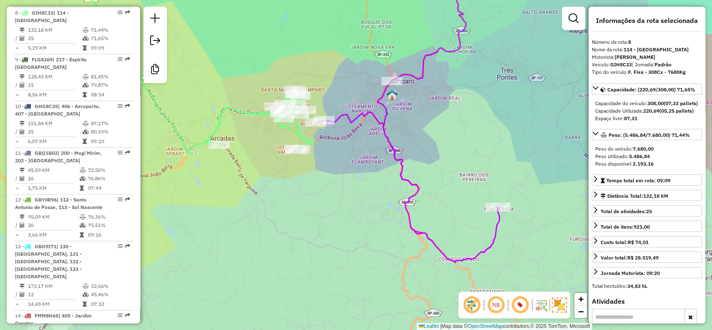
click at [353, 116] on icon at bounding box center [408, 114] width 184 height 295
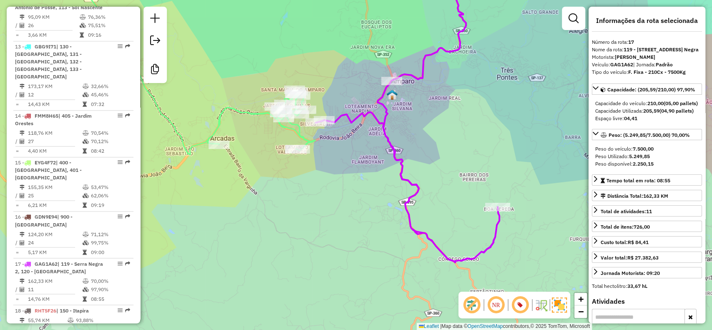
scroll to position [1095, 0]
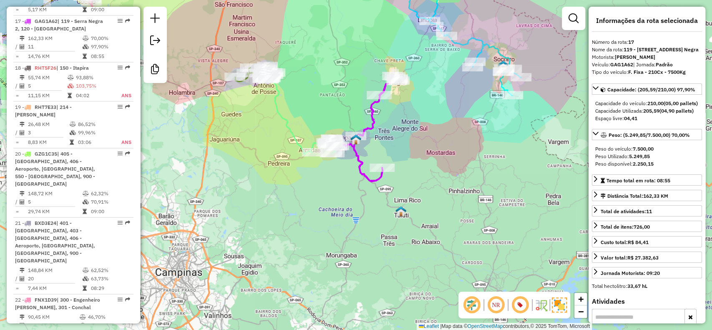
drag, startPoint x: 417, startPoint y: 106, endPoint x: 397, endPoint y: 147, distance: 45.9
click at [384, 152] on div "Janela de atendimento Grade de atendimento Capacidade Transportadoras Veículos …" at bounding box center [356, 165] width 712 height 330
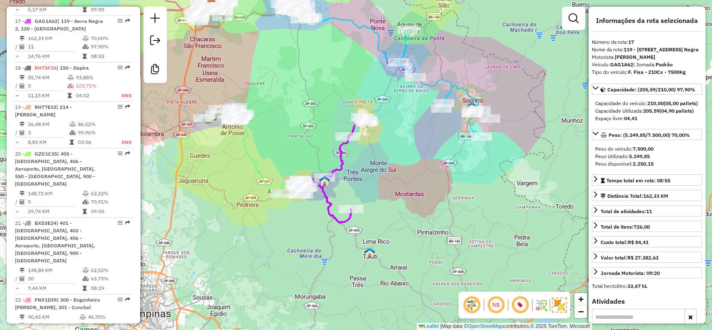
click at [446, 90] on icon at bounding box center [394, 74] width 192 height 125
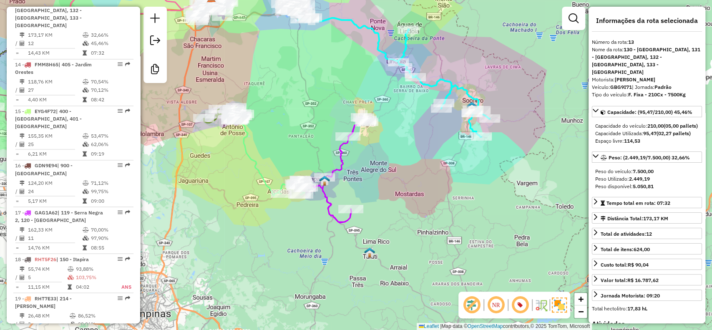
scroll to position [894, 0]
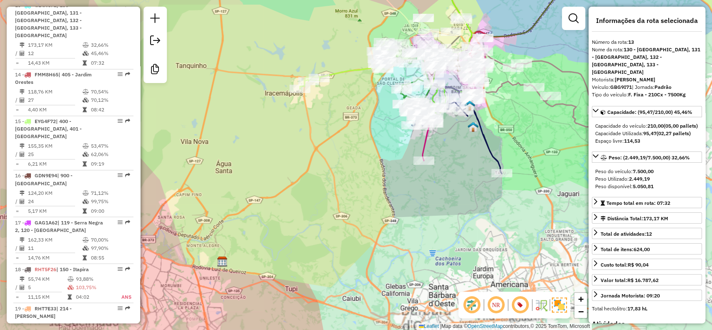
click at [360, 68] on icon at bounding box center [347, 65] width 94 height 47
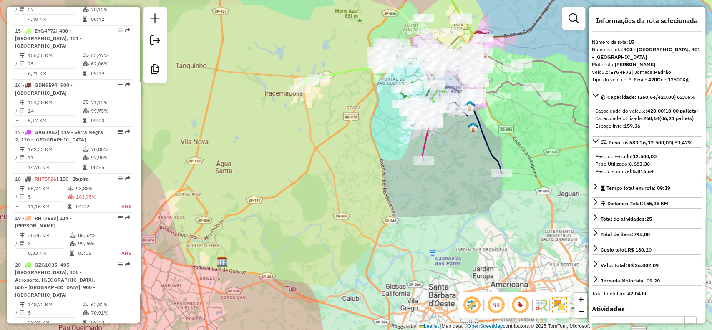
scroll to position [995, 0]
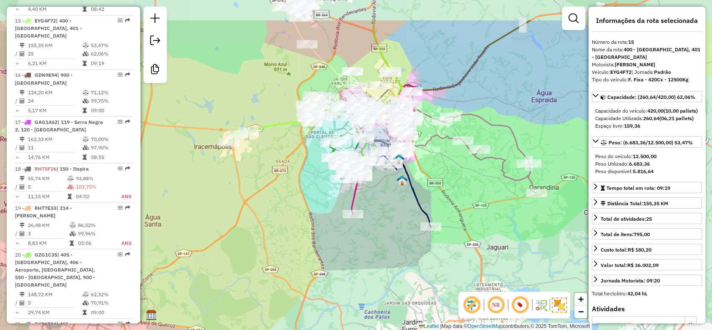
drag, startPoint x: 326, startPoint y: 146, endPoint x: 255, endPoint y: 199, distance: 88.5
click at [255, 199] on div "Janela de atendimento Grade de atendimento Capacidade Transportadoras Veículos …" at bounding box center [356, 165] width 712 height 330
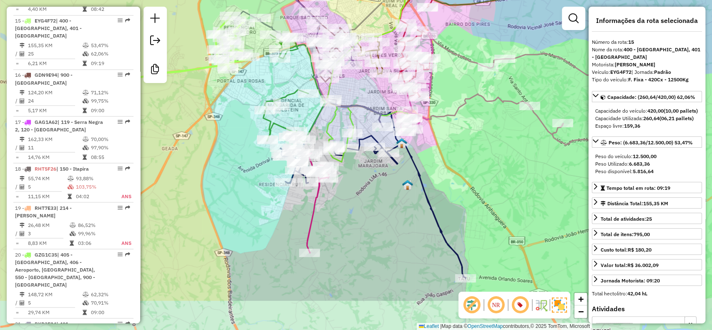
drag, startPoint x: 305, startPoint y: 169, endPoint x: 235, endPoint y: 106, distance: 94.2
click at [235, 106] on div "Janela de atendimento Grade de atendimento Capacidade Transportadoras Veículos …" at bounding box center [356, 165] width 712 height 330
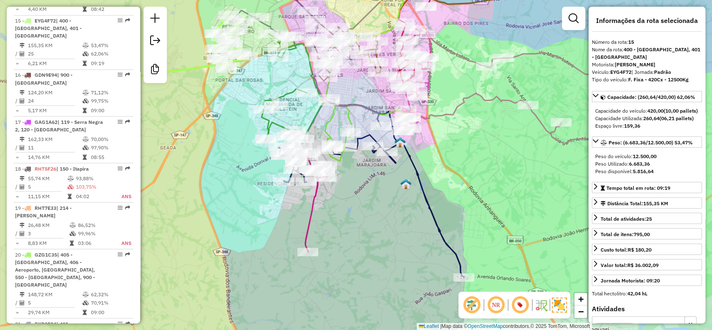
click at [287, 93] on icon at bounding box center [293, 87] width 62 height 107
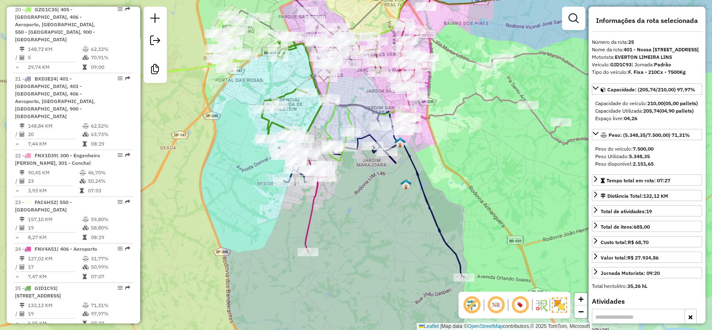
scroll to position [1438, 0]
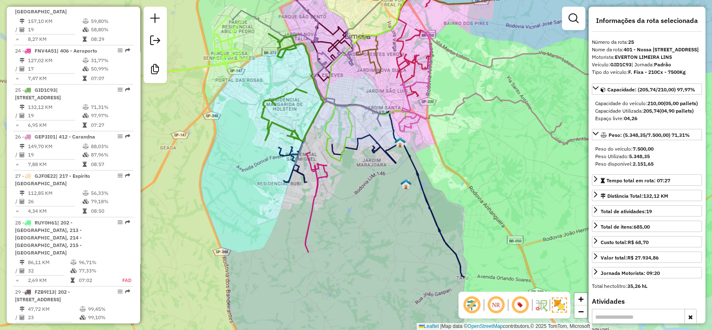
click at [287, 95] on icon at bounding box center [293, 87] width 62 height 107
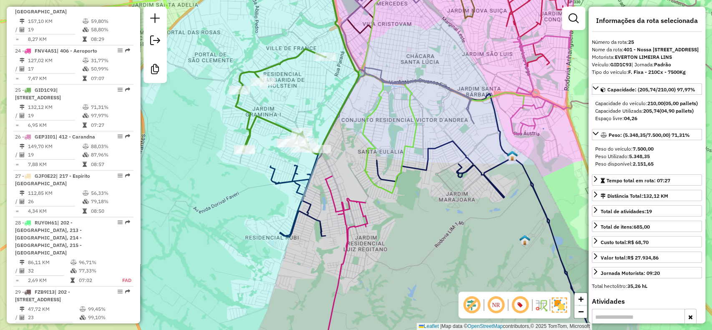
click at [274, 122] on icon at bounding box center [297, 60] width 123 height 187
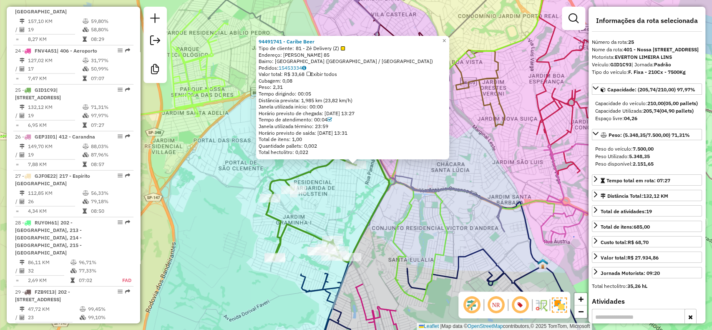
click at [324, 204] on div "94491741 - Caribe Beer Tipo de cliente: 81 - Zé Delivery (Z) Endereço: [PERSON_…" at bounding box center [356, 165] width 712 height 330
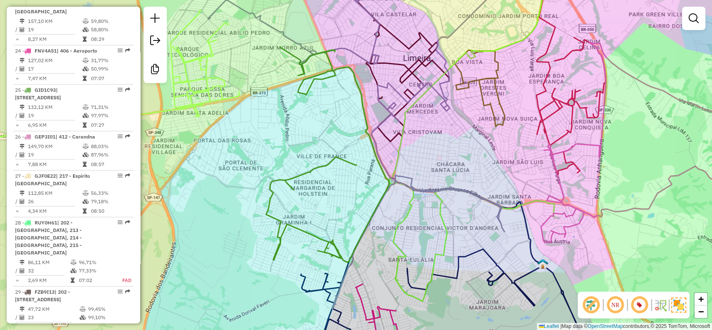
click at [309, 238] on icon at bounding box center [327, 154] width 123 height 215
select select "**********"
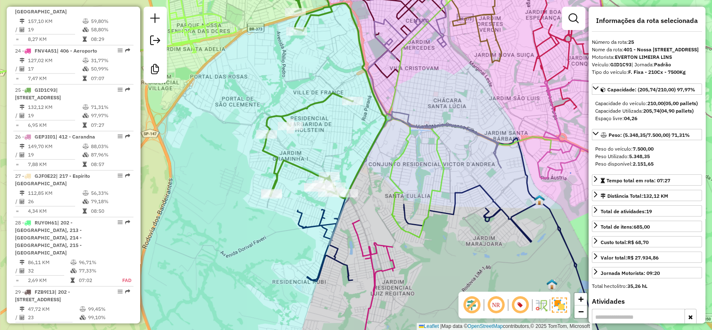
click at [317, 221] on icon at bounding box center [454, 238] width 315 height 249
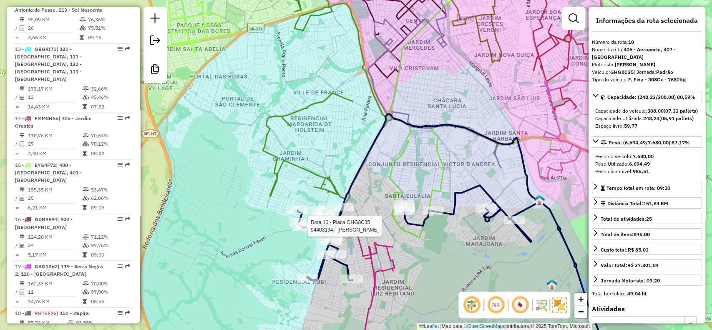
scroll to position [747, 0]
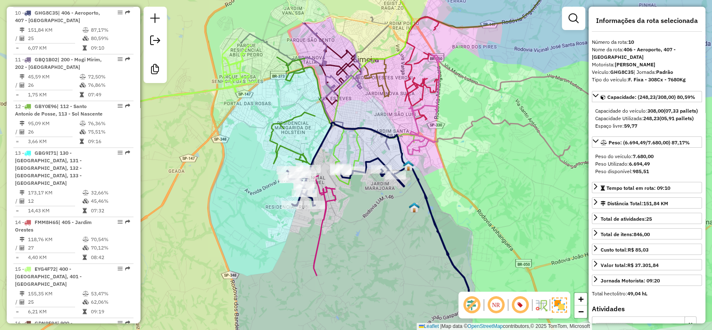
click at [277, 148] on icon at bounding box center [301, 110] width 62 height 107
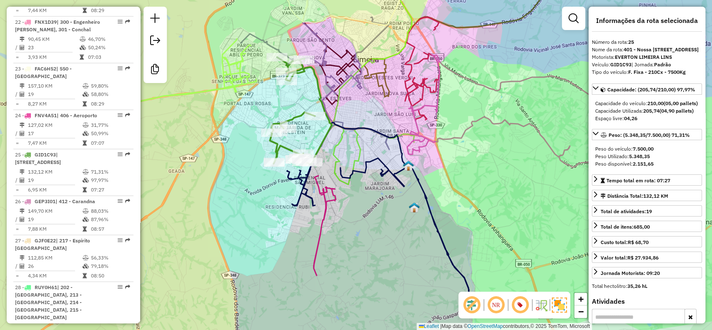
scroll to position [1438, 0]
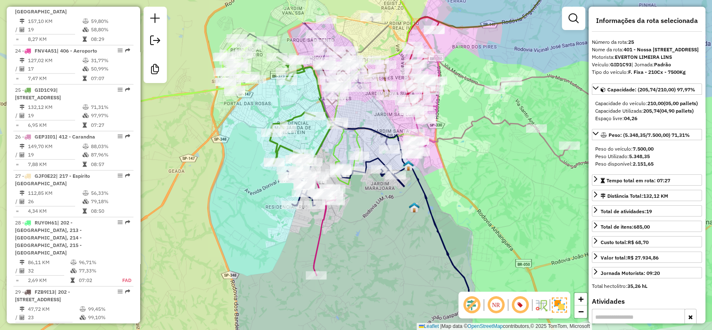
click at [284, 147] on icon at bounding box center [301, 110] width 62 height 107
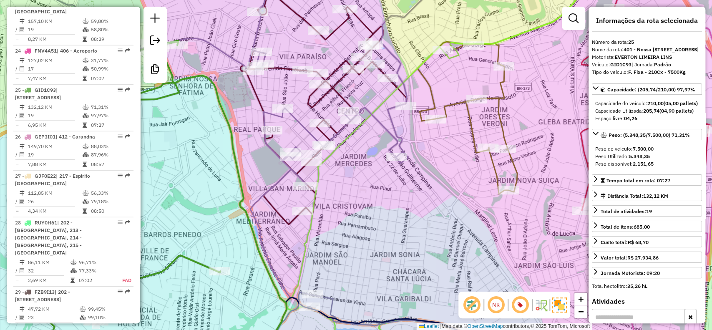
click at [338, 63] on icon at bounding box center [324, 95] width 166 height 257
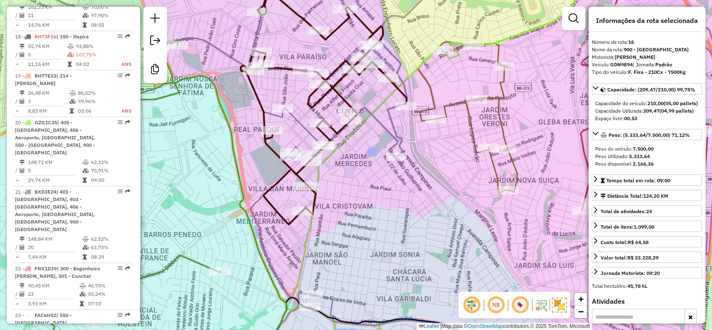
scroll to position [1049, 0]
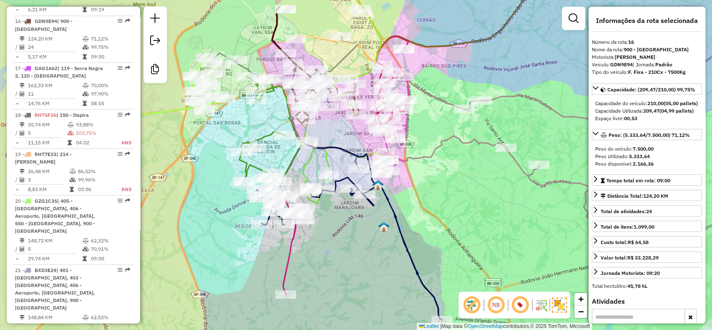
click at [384, 42] on icon at bounding box center [342, 85] width 83 height 236
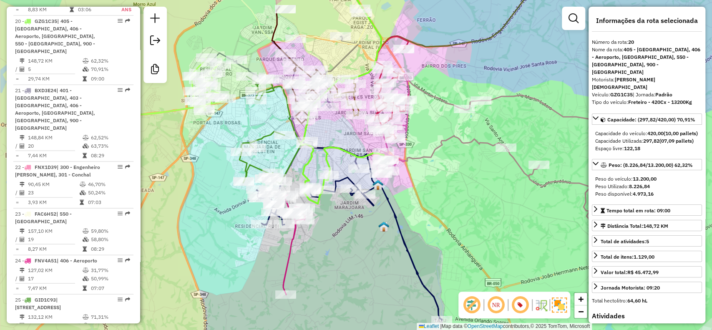
click at [396, 36] on icon at bounding box center [392, 88] width 35 height 104
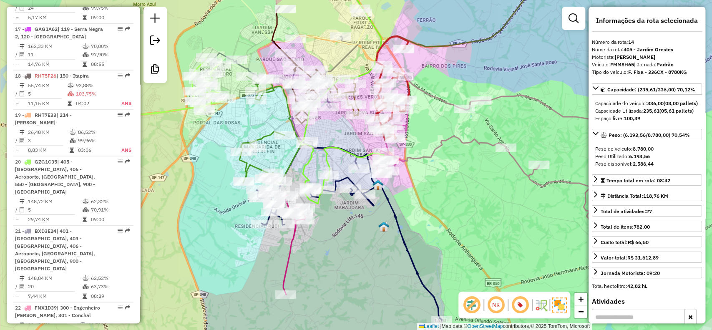
scroll to position [948, 0]
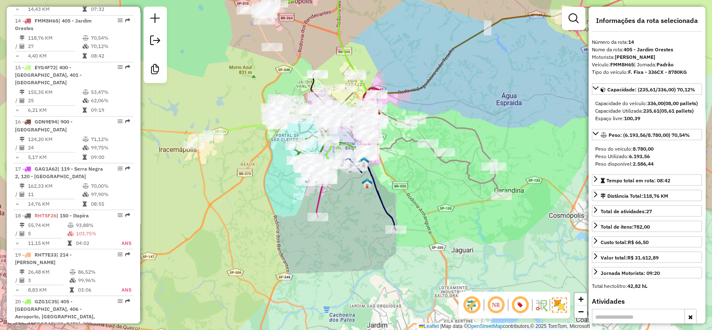
click at [400, 143] on icon at bounding box center [432, 151] width 138 height 90
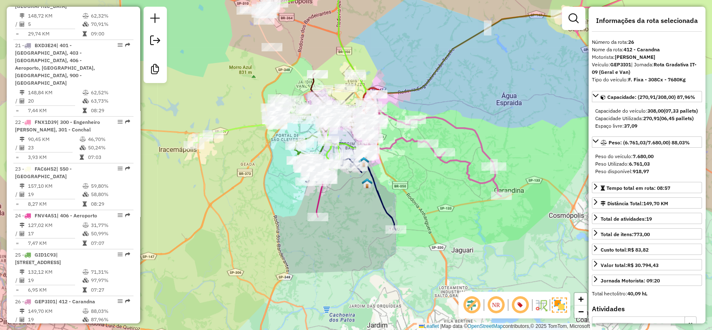
scroll to position [1438, 0]
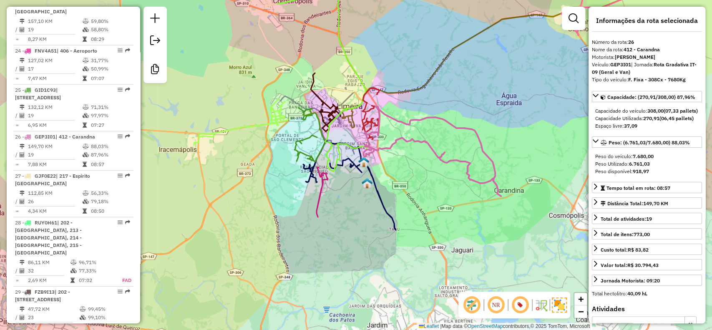
click at [397, 155] on div "Janela de atendimento Grade de atendimento Capacidade Transportadoras Veículos …" at bounding box center [356, 165] width 712 height 330
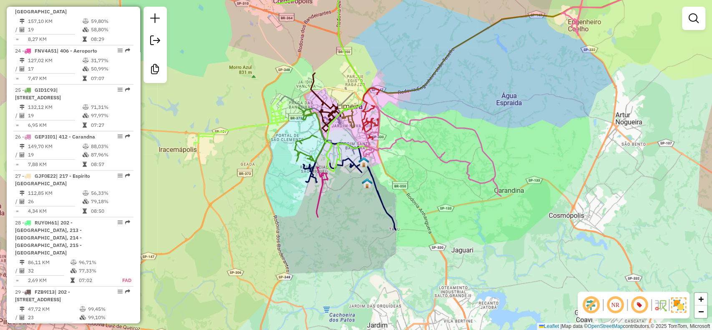
click at [398, 148] on div "Janela de atendimento Grade de atendimento Capacidade Transportadoras Veículos …" at bounding box center [356, 165] width 712 height 330
click at [392, 142] on icon at bounding box center [432, 151] width 138 height 90
select select "**********"
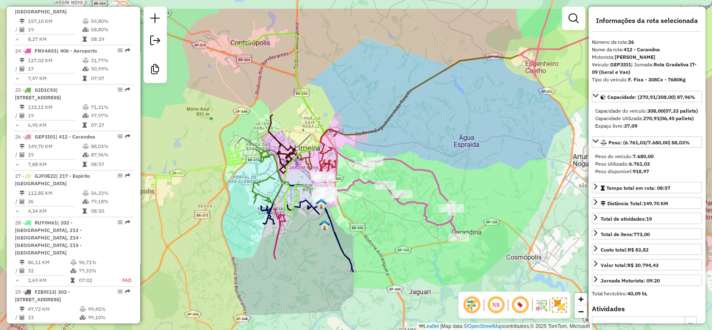
drag, startPoint x: 417, startPoint y: 129, endPoint x: 390, endPoint y: 163, distance: 42.7
click at [390, 160] on div "Janela de atendimento Grade de atendimento Capacidade Transportadoras Veículos …" at bounding box center [356, 165] width 712 height 330
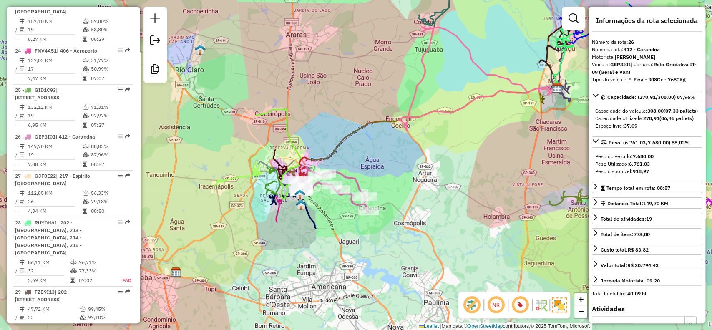
click at [274, 109] on icon at bounding box center [278, 154] width 45 height 90
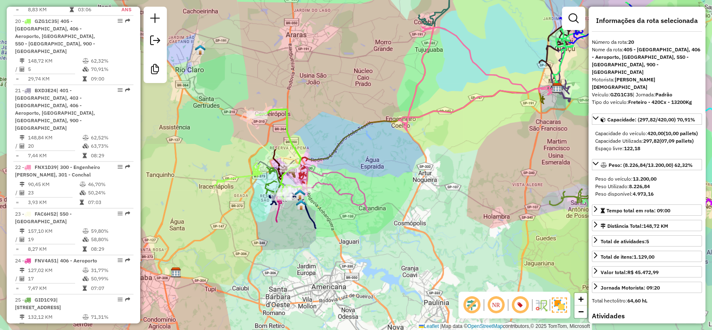
click at [246, 123] on icon at bounding box center [269, 131] width 56 height 56
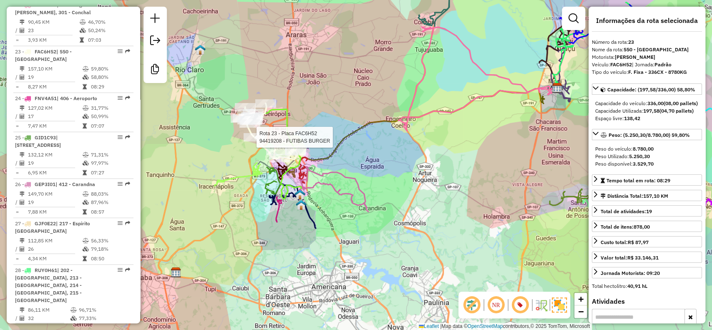
scroll to position [1398, 0]
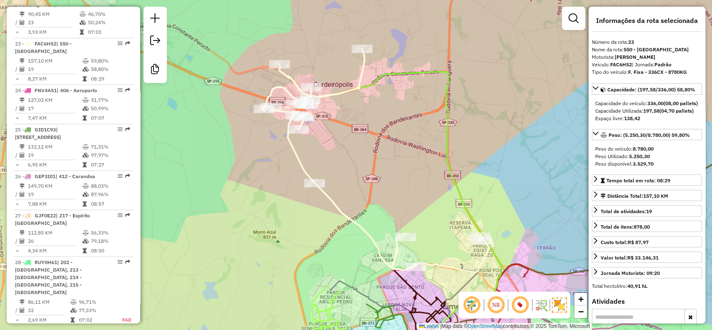
click at [414, 72] on icon at bounding box center [412, 217] width 177 height 291
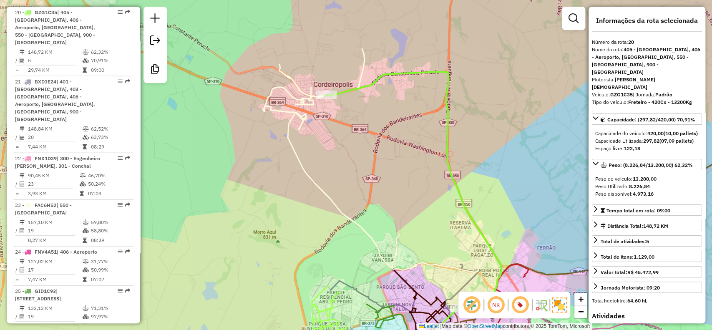
scroll to position [1228, 0]
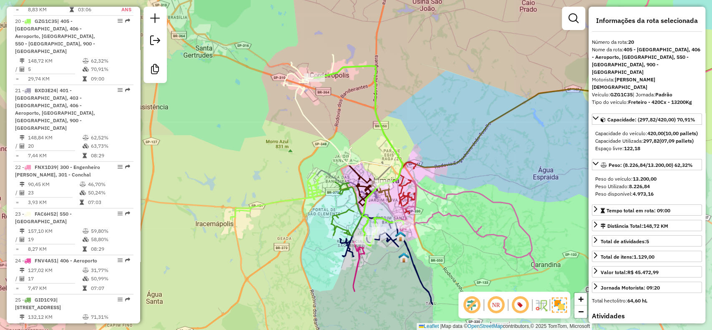
click at [301, 92] on icon at bounding box center [339, 110] width 113 height 111
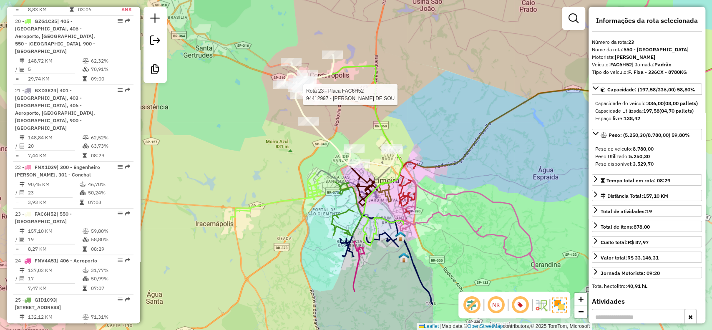
scroll to position [1398, 0]
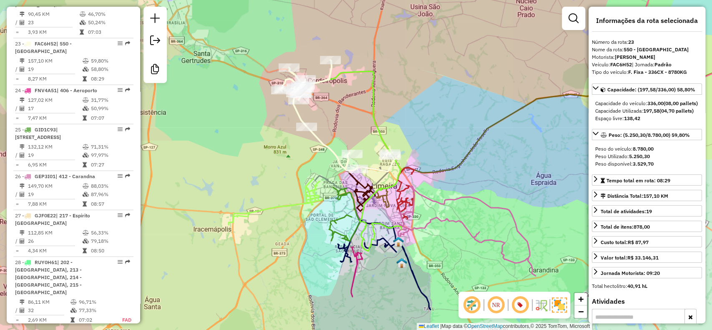
click at [299, 202] on icon at bounding box center [276, 201] width 94 height 47
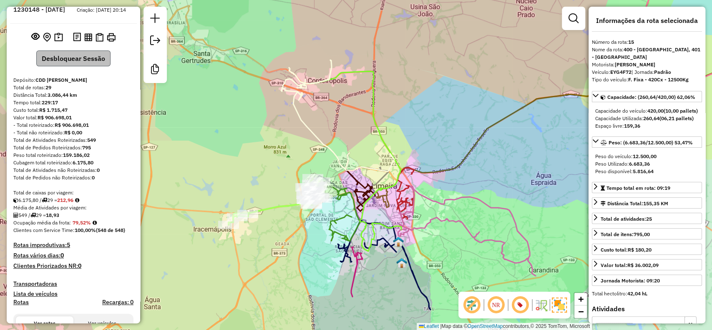
scroll to position [0, 0]
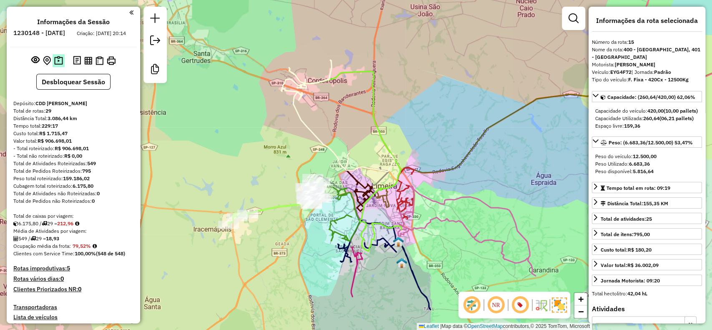
click at [60, 65] on img at bounding box center [58, 61] width 9 height 10
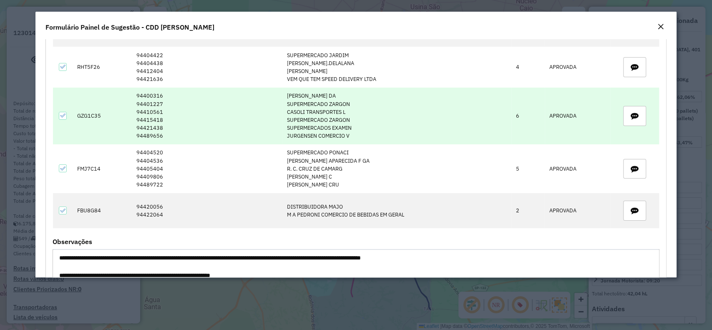
scroll to position [2053, 0]
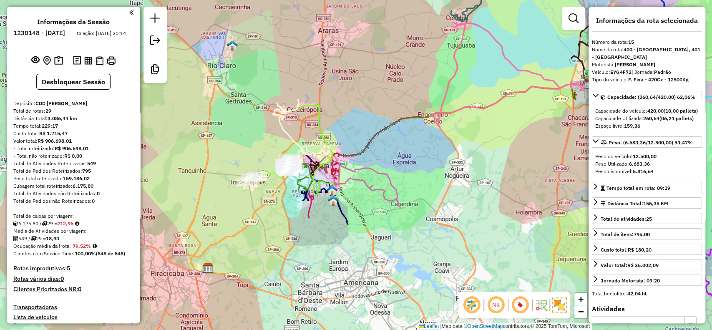
click at [407, 105] on div "Janela de atendimento Grade de atendimento Capacidade Transportadoras Veículos …" at bounding box center [356, 165] width 712 height 330
